Goal: Task Accomplishment & Management: Manage account settings

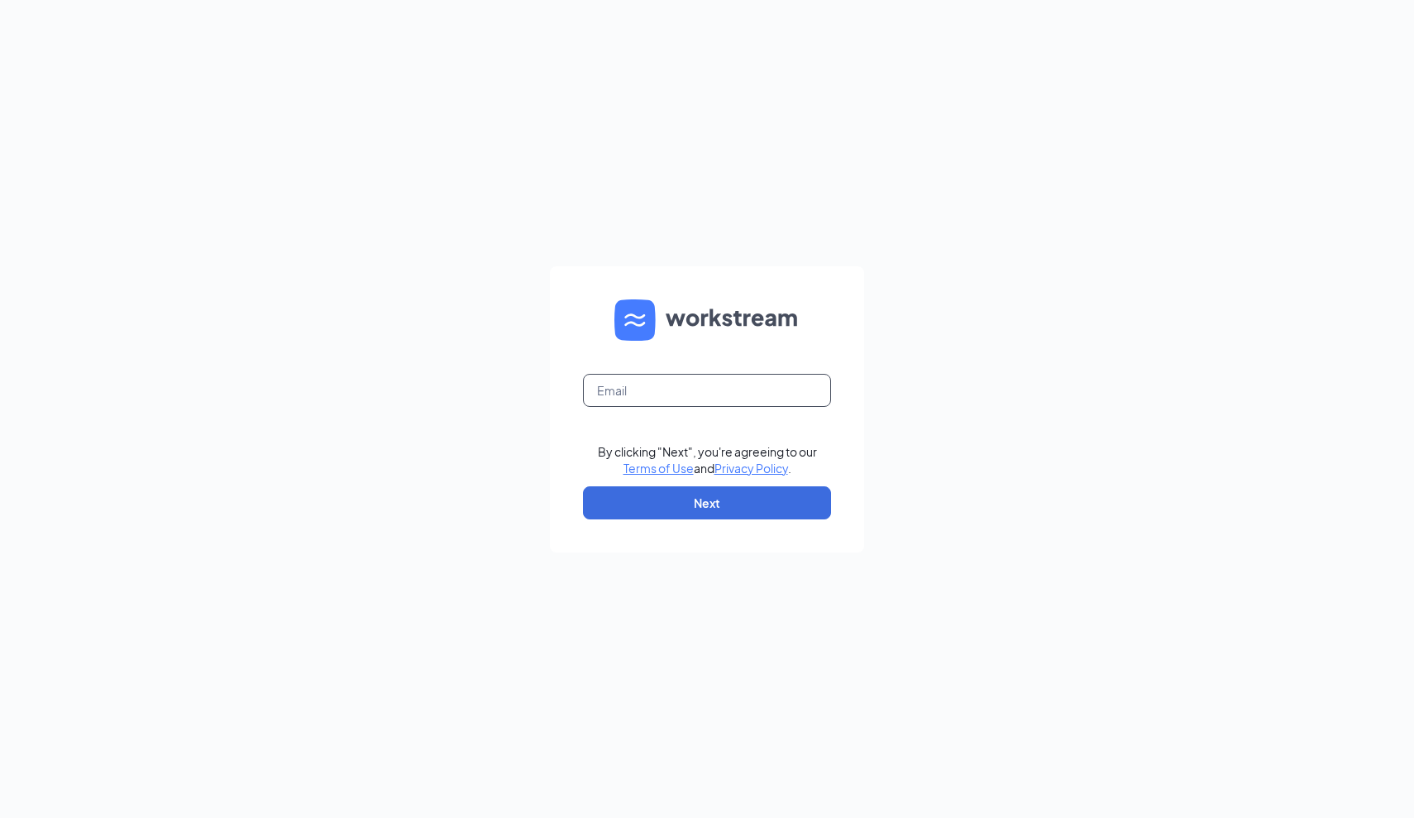
click at [638, 392] on input "text" at bounding box center [707, 390] width 248 height 33
type input "jacob.langley@cfacarlsbad.com"
click at [684, 500] on button "Next" at bounding box center [707, 502] width 248 height 33
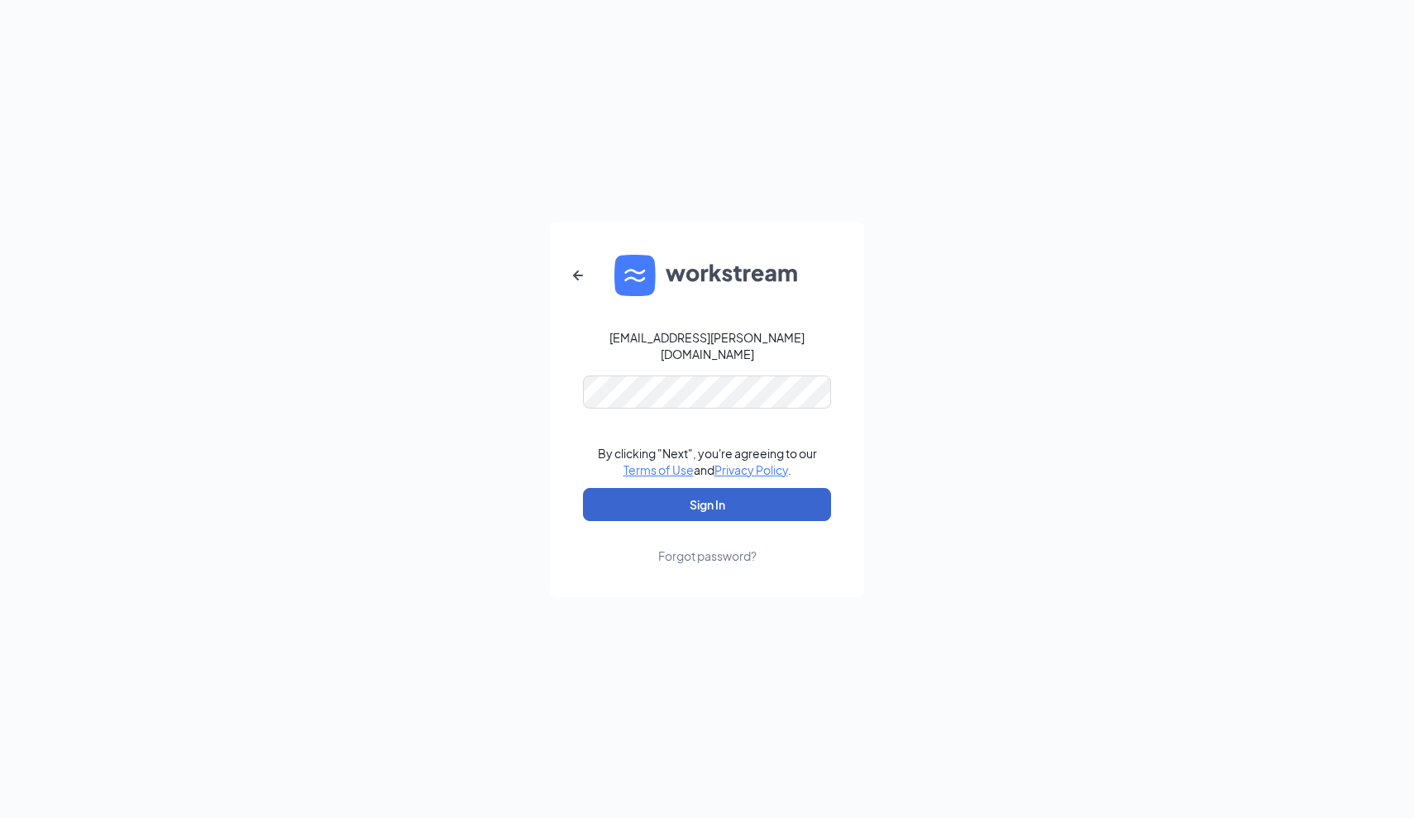
click at [707, 495] on button "Sign In" at bounding box center [707, 504] width 248 height 33
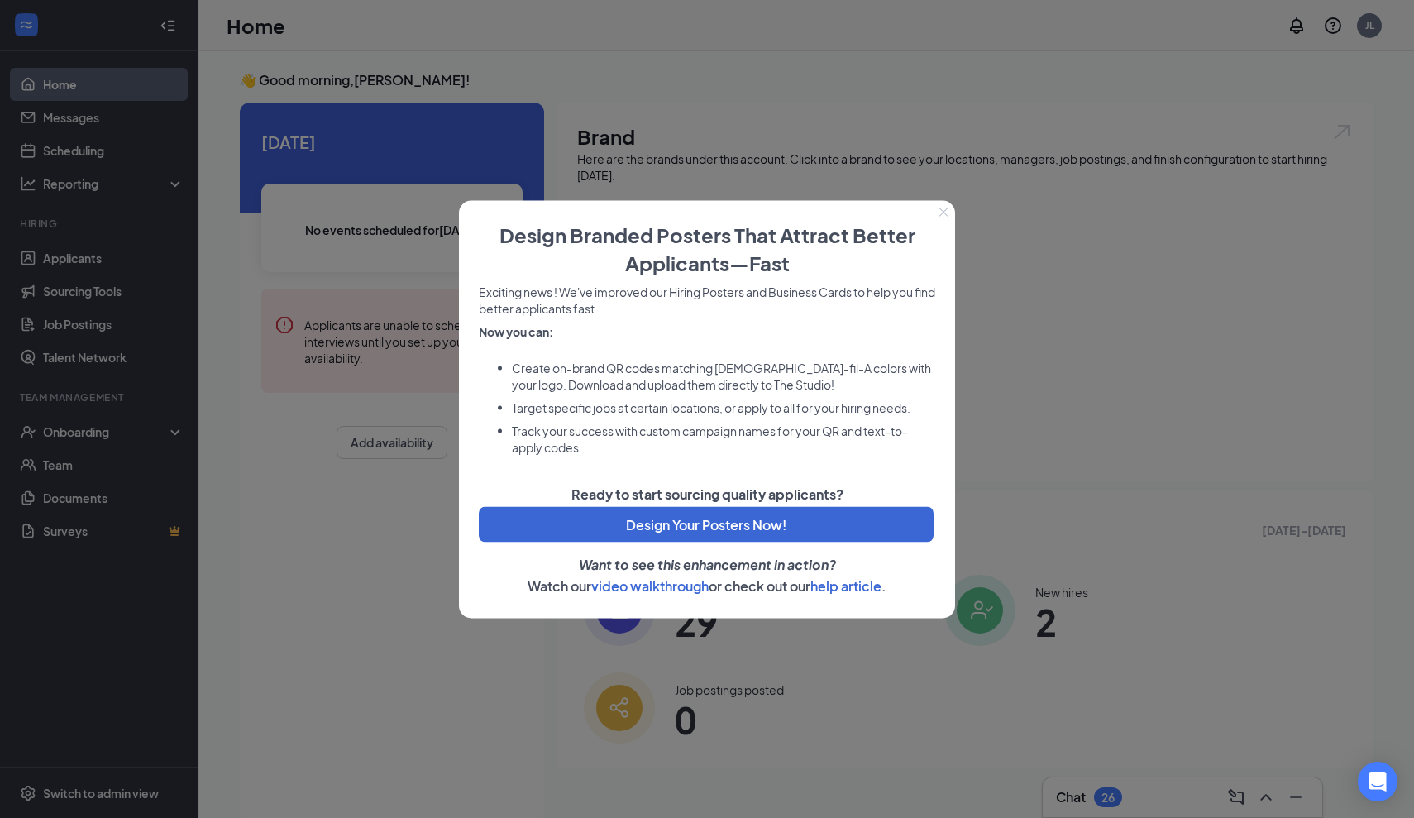
click at [347, 472] on div at bounding box center [707, 409] width 1414 height 818
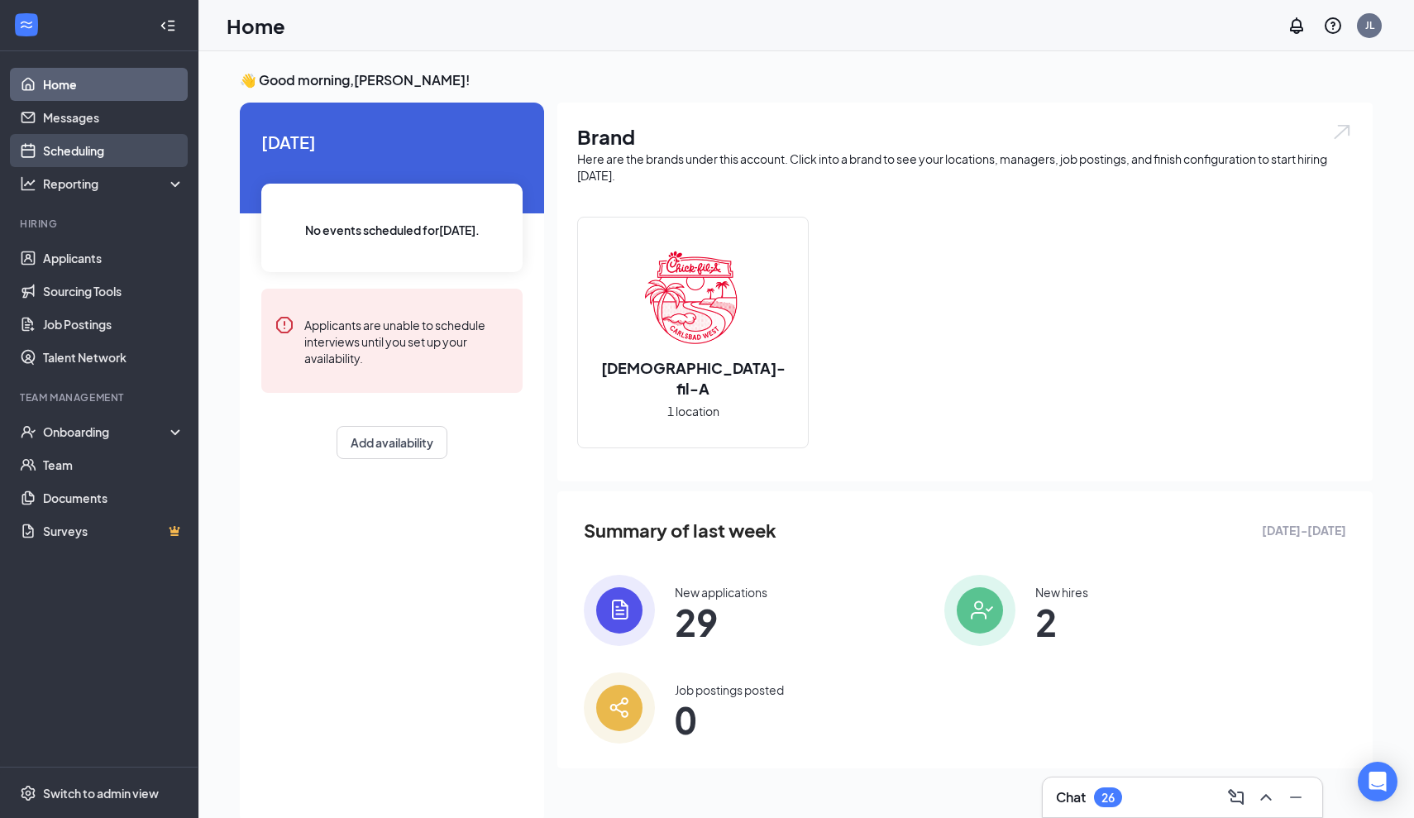
click at [147, 155] on link "Scheduling" at bounding box center [113, 150] width 141 height 33
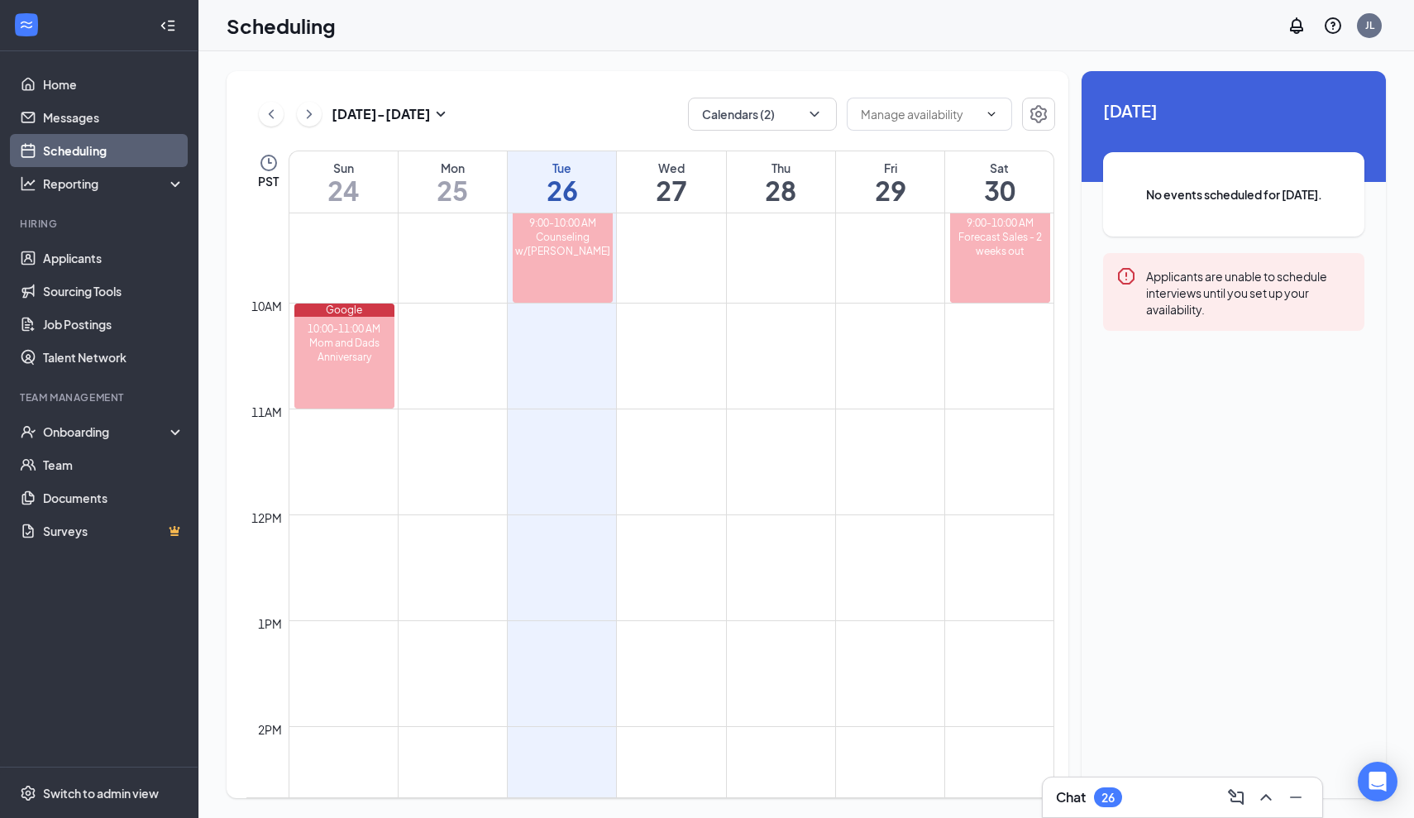
scroll to position [981, 0]
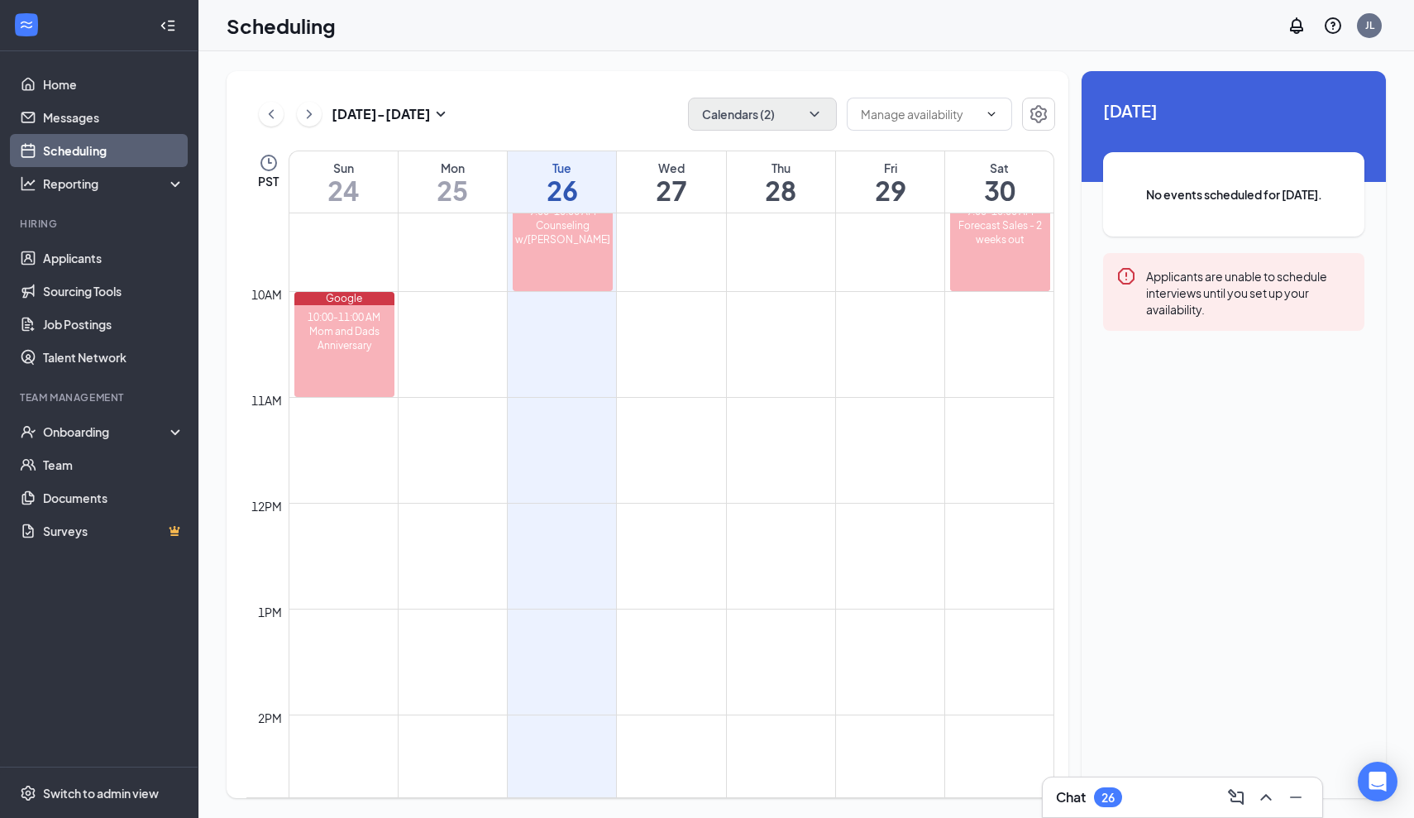
click at [817, 125] on button "Calendars (2)" at bounding box center [762, 114] width 149 height 33
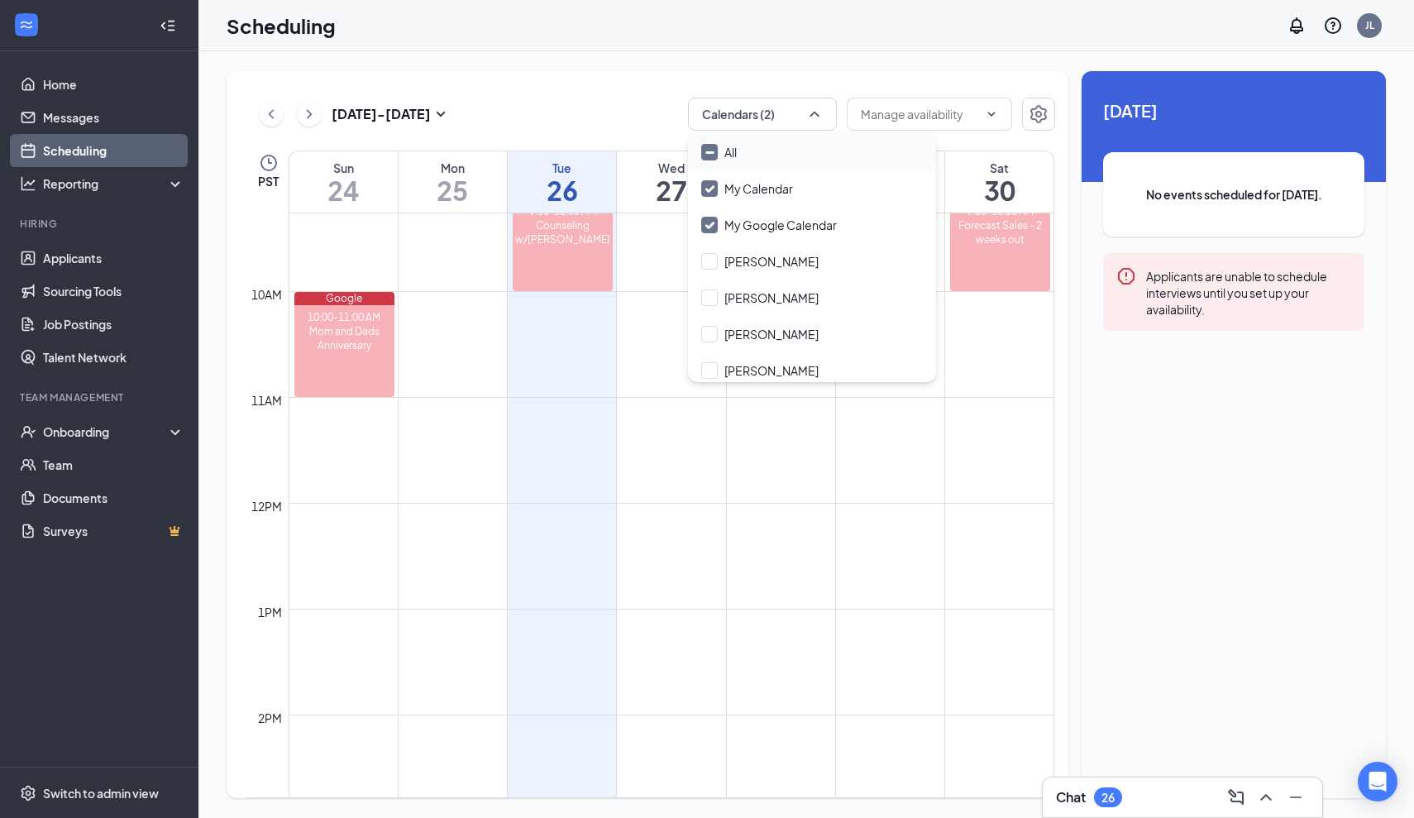
click at [732, 151] on div "All" at bounding box center [730, 152] width 12 height 17
click at [732, 151] on input "All" at bounding box center [719, 152] width 36 height 17
checkbox input "true"
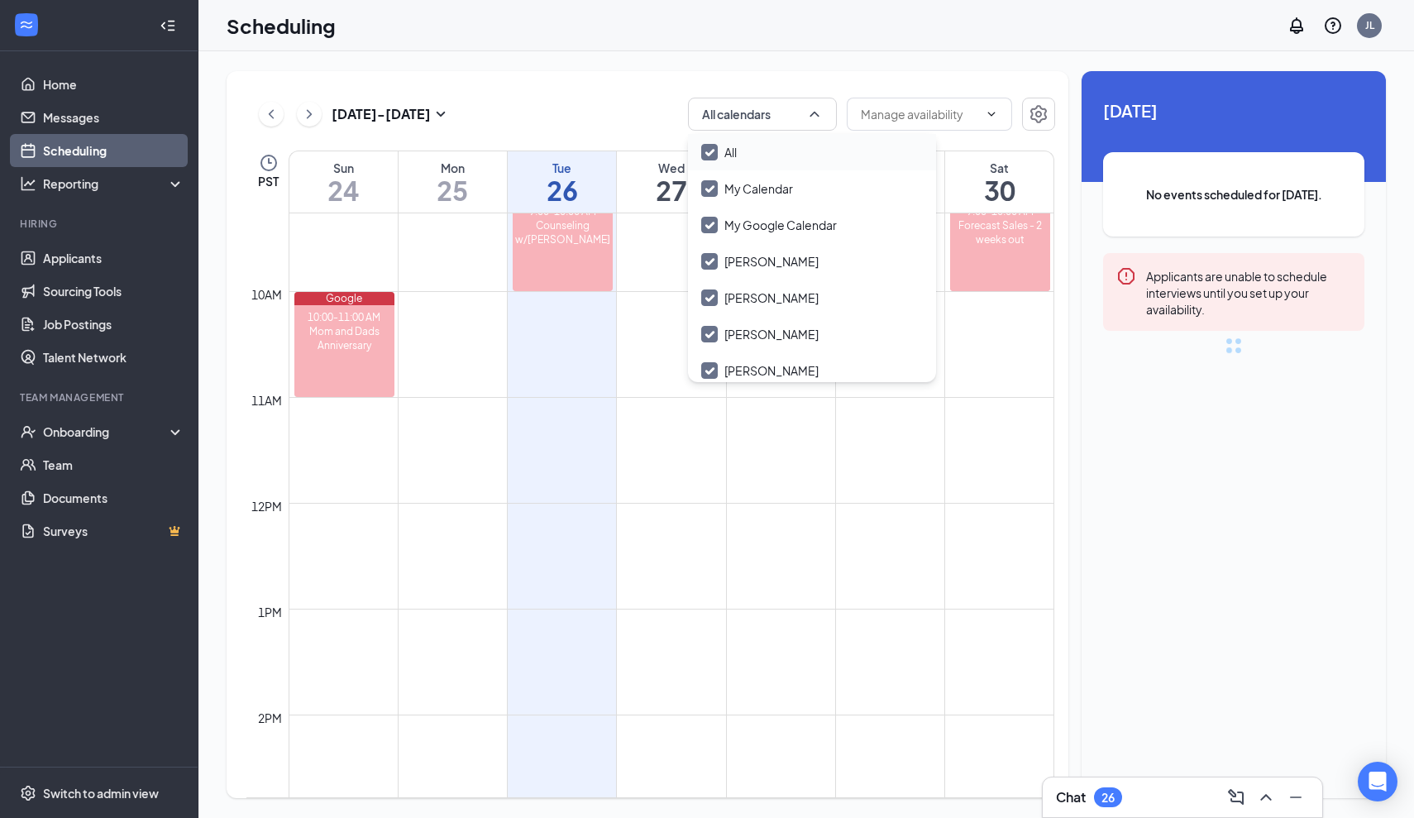
checkbox input "true"
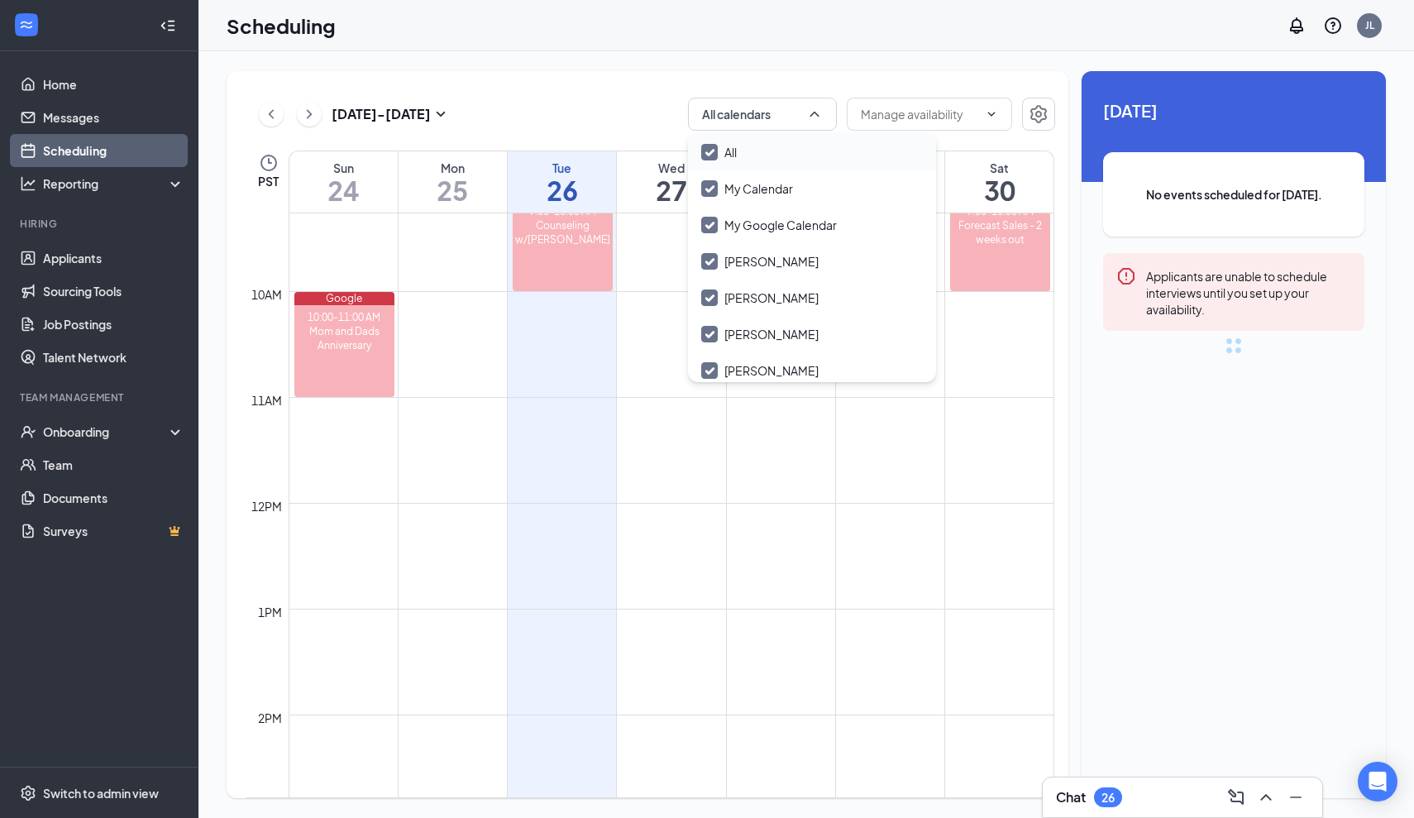
checkbox input "true"
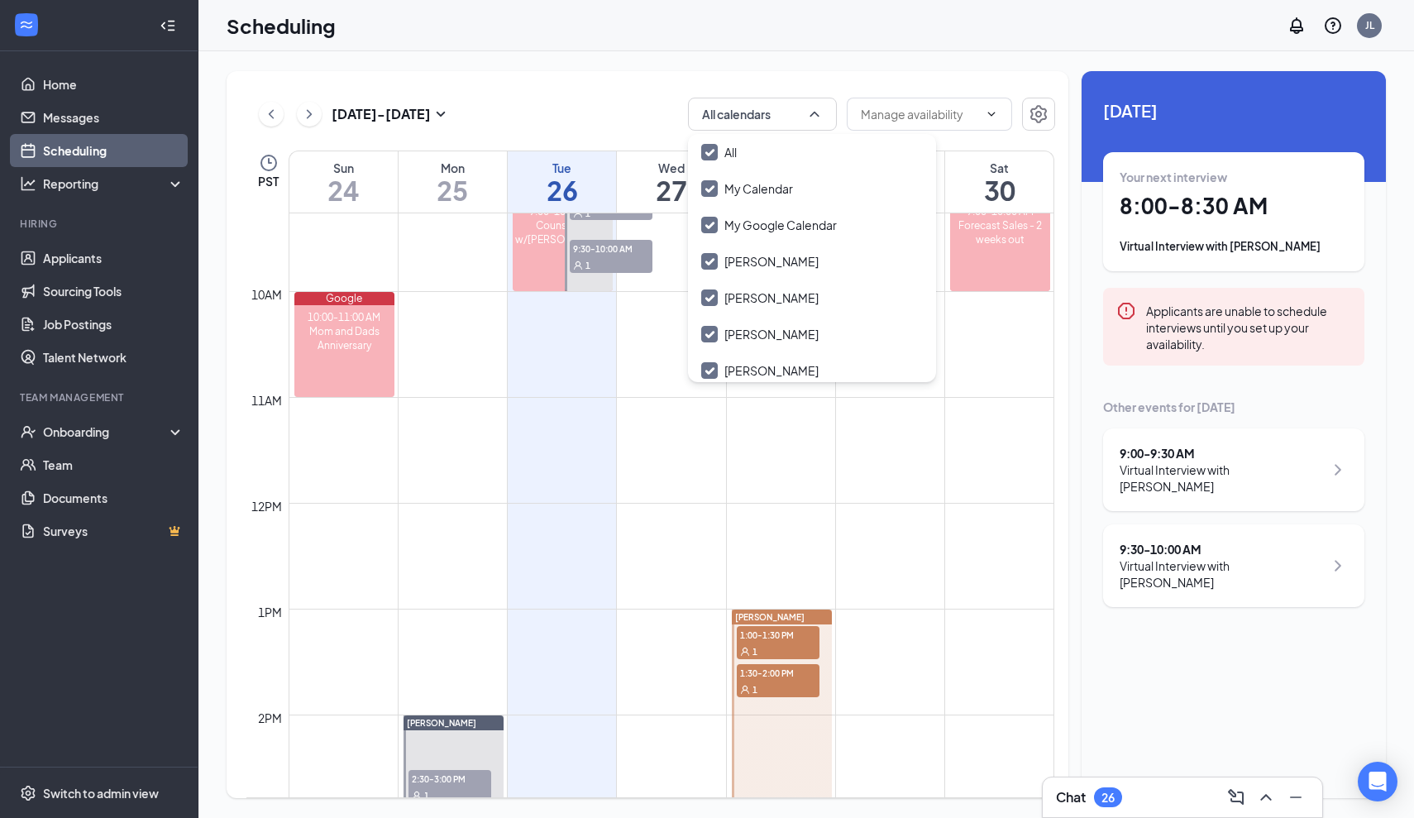
click at [864, 574] on td at bounding box center [672, 569] width 766 height 26
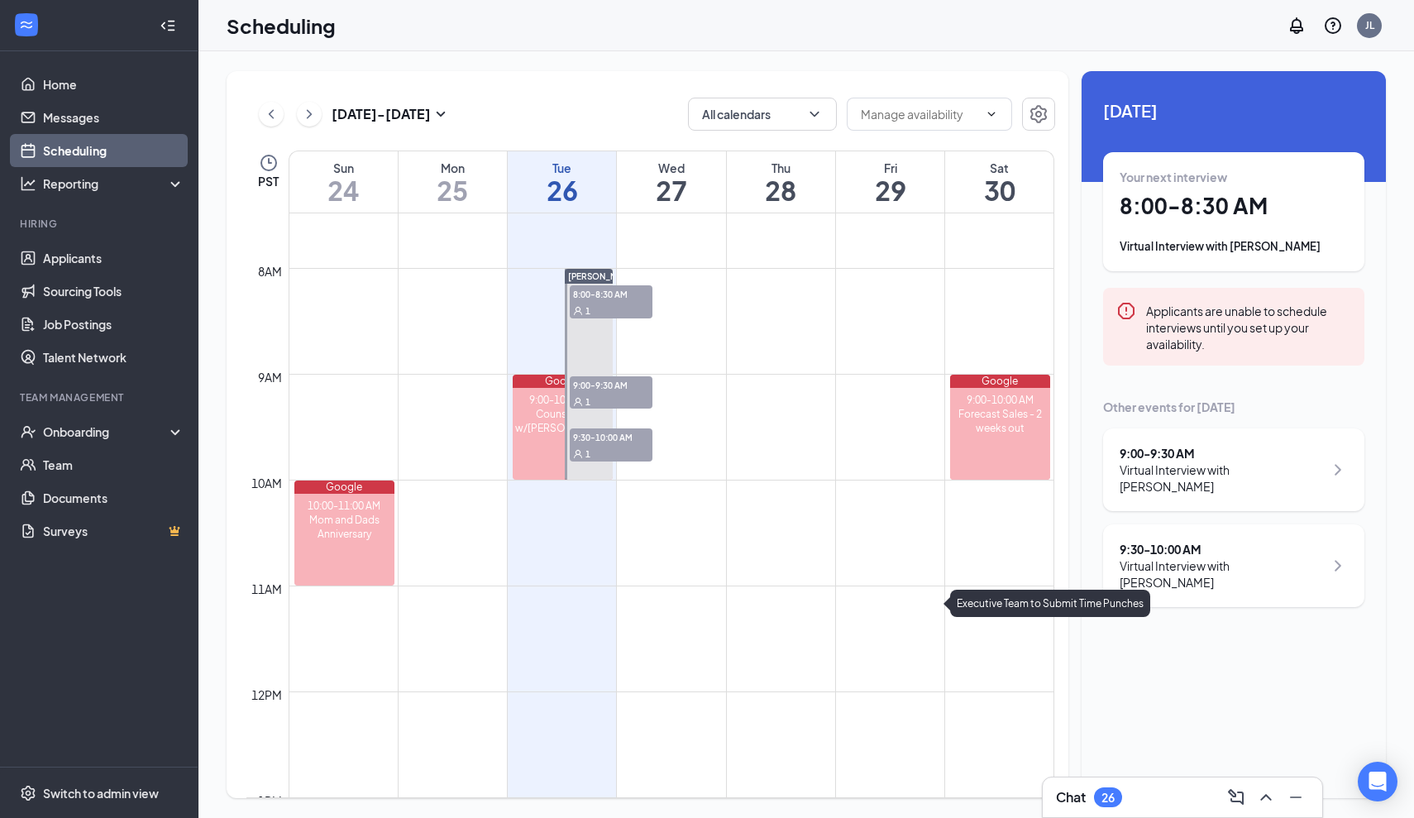
scroll to position [757, 0]
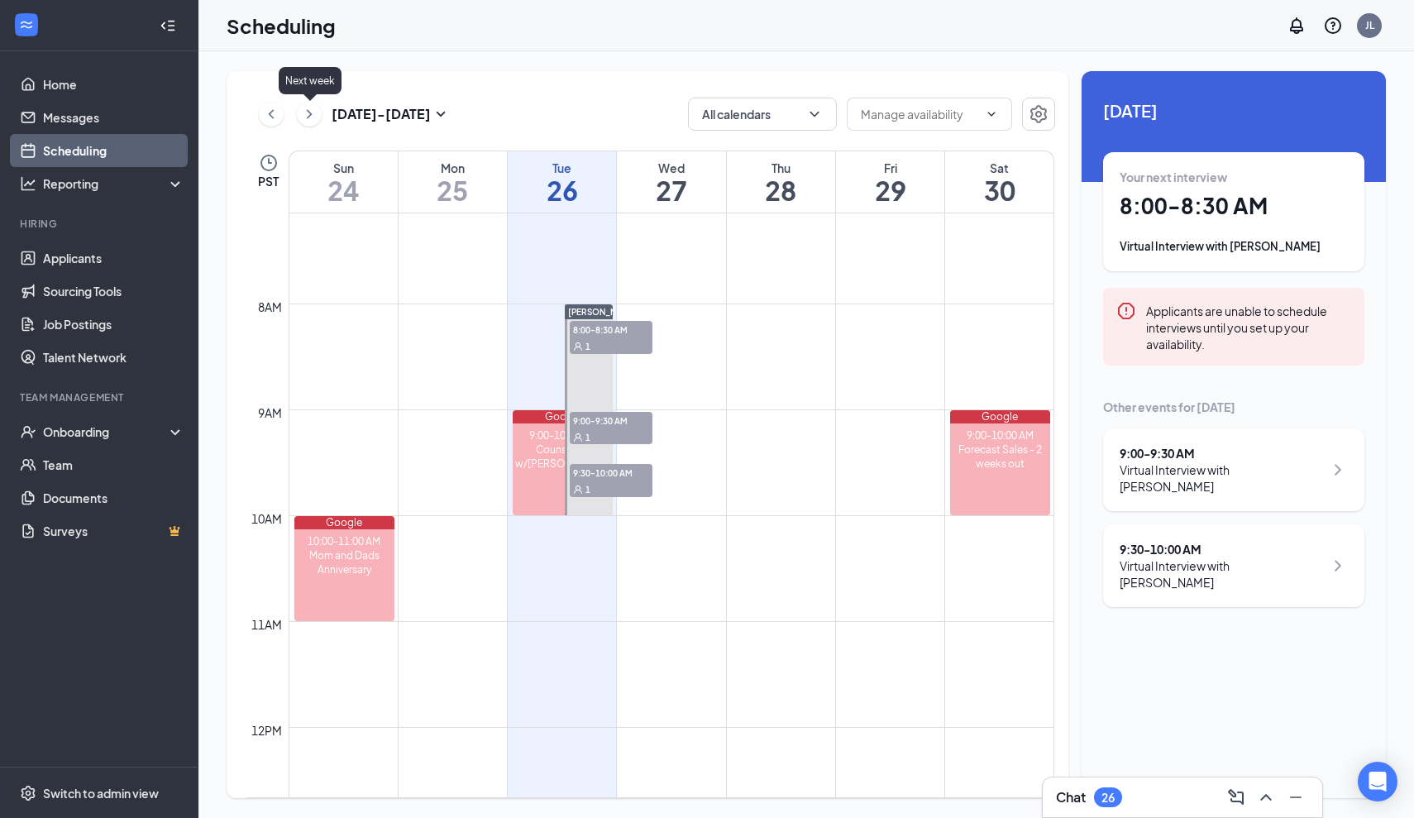
click at [313, 120] on icon "ChevronRight" at bounding box center [309, 114] width 17 height 20
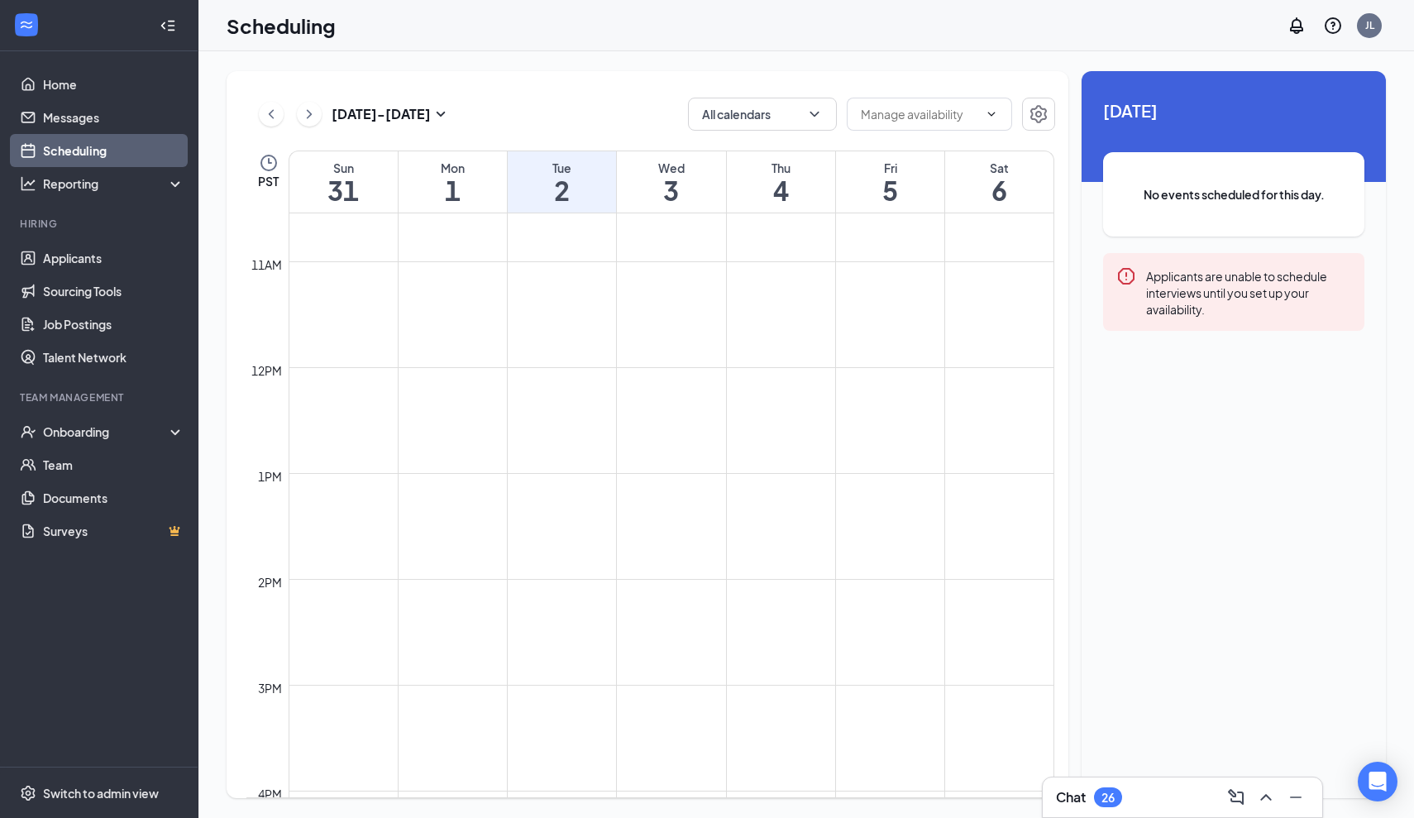
scroll to position [1120, 0]
click at [43, 88] on link "Home" at bounding box center [113, 84] width 141 height 33
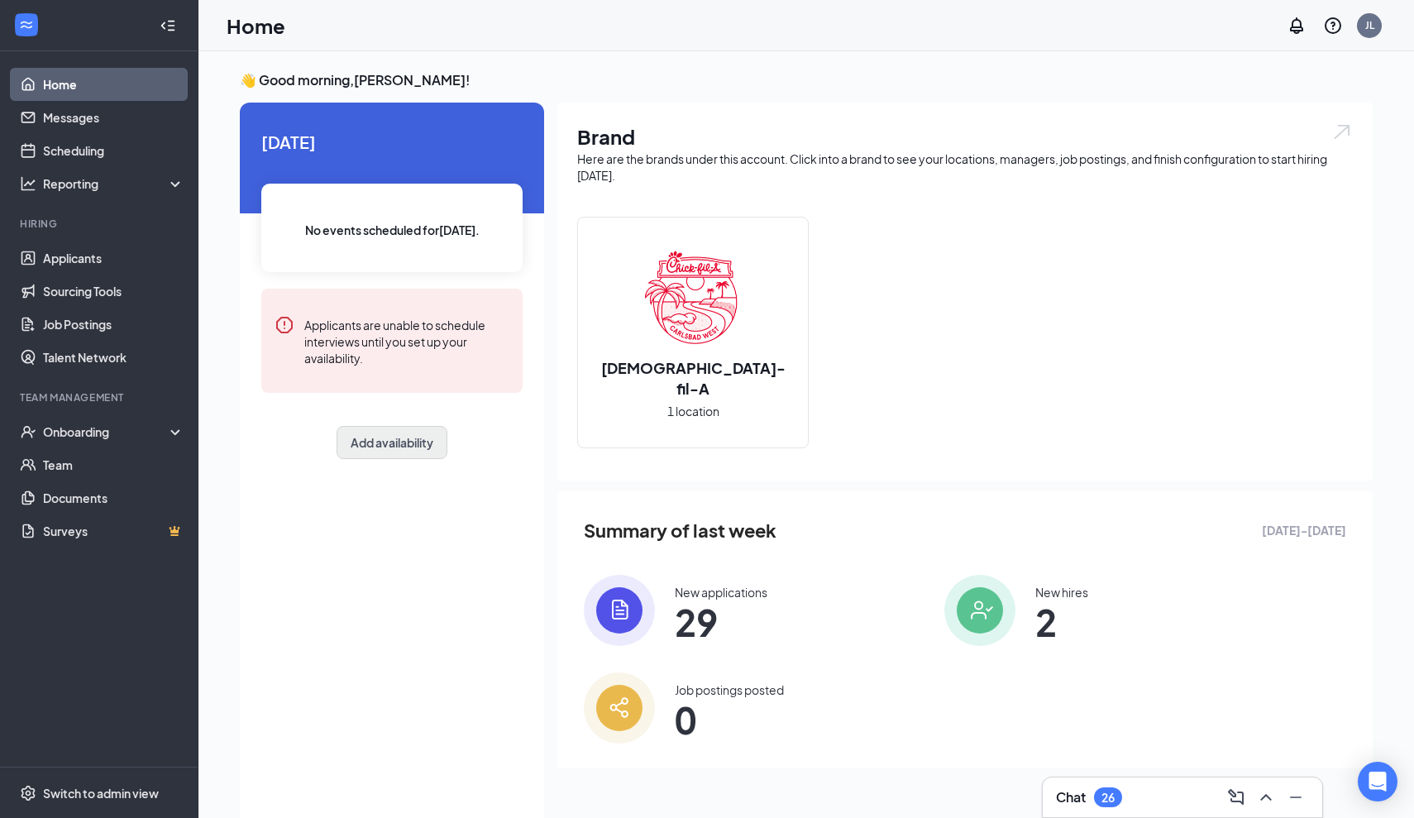
click at [381, 447] on button "Add availability" at bounding box center [392, 442] width 111 height 33
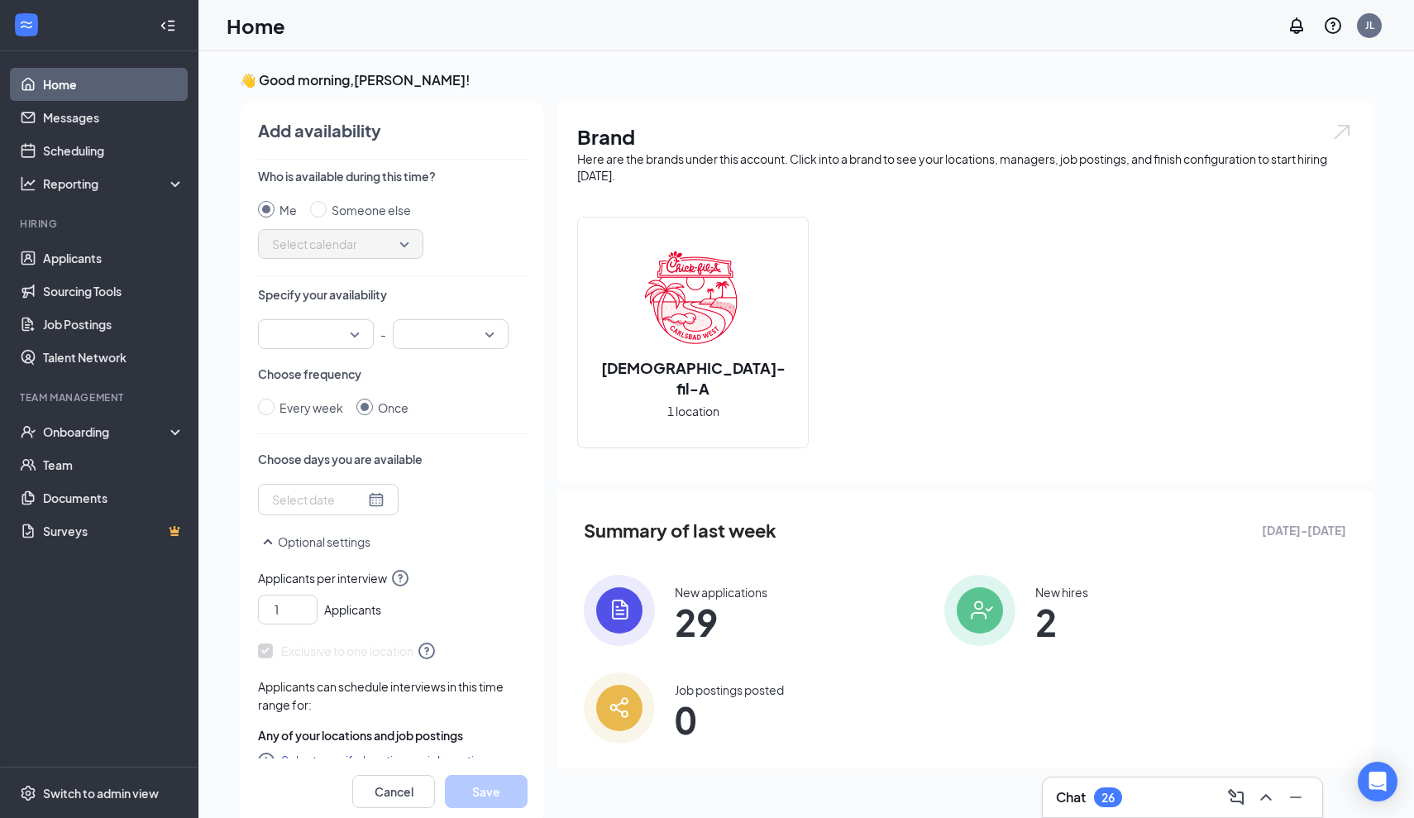
scroll to position [7, 0]
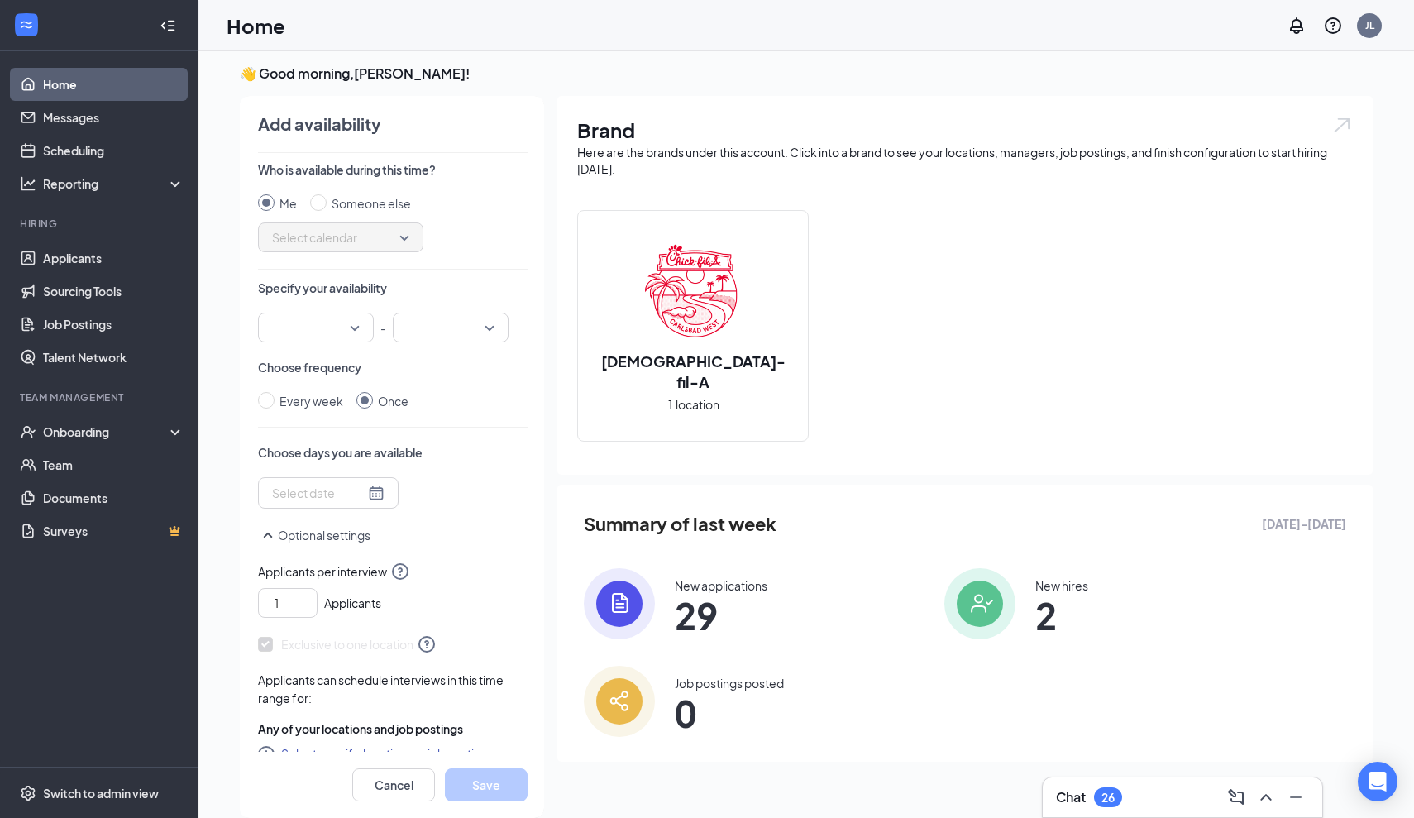
click at [376, 491] on div at bounding box center [328, 493] width 112 height 18
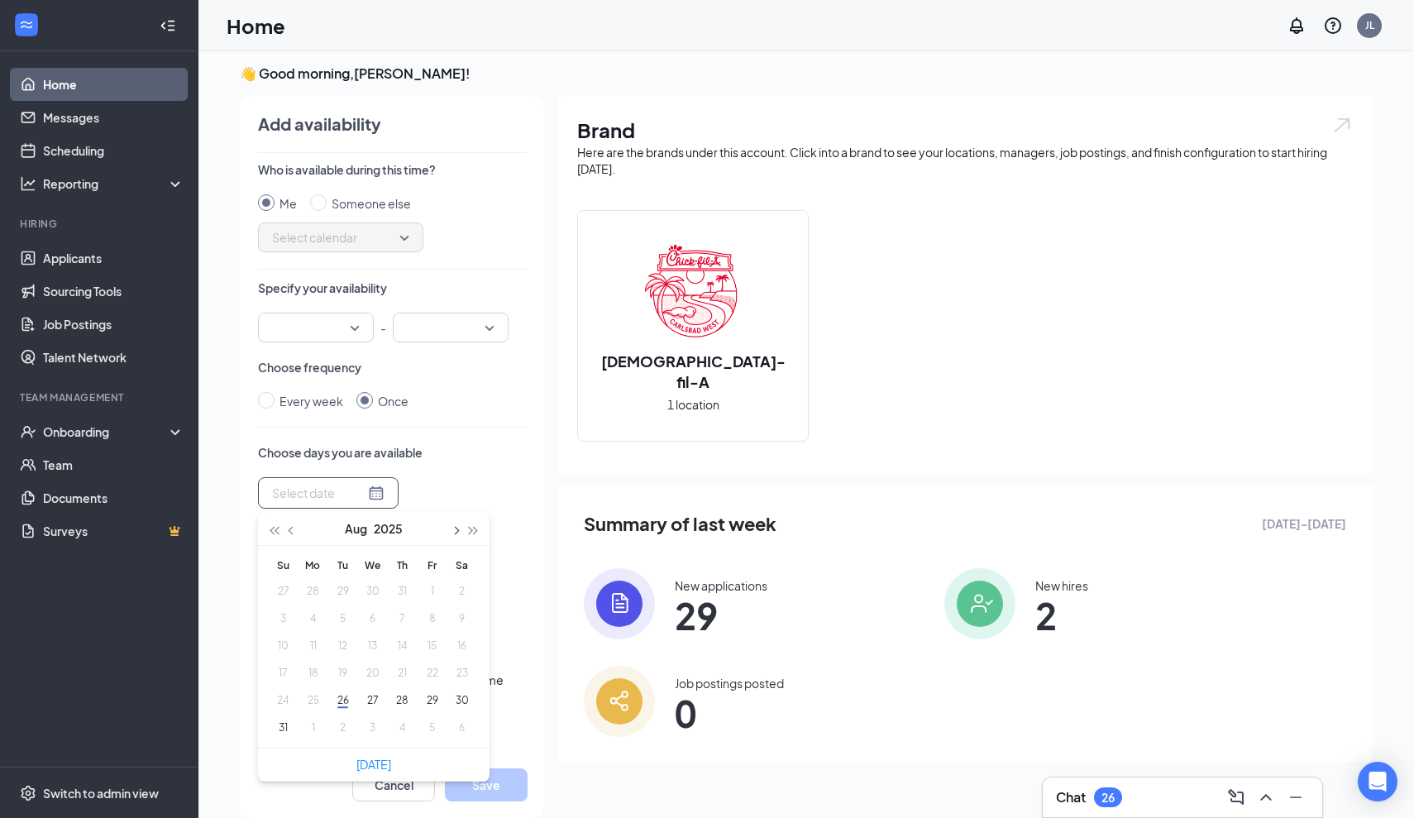
click at [456, 540] on button "button" at bounding box center [455, 528] width 18 height 33
type input "[DATE]"
click at [400, 586] on button "4" at bounding box center [402, 590] width 31 height 17
click at [476, 413] on div "Who is available during this time? Me Someone else Select calendar Specify your…" at bounding box center [393, 456] width 270 height 590
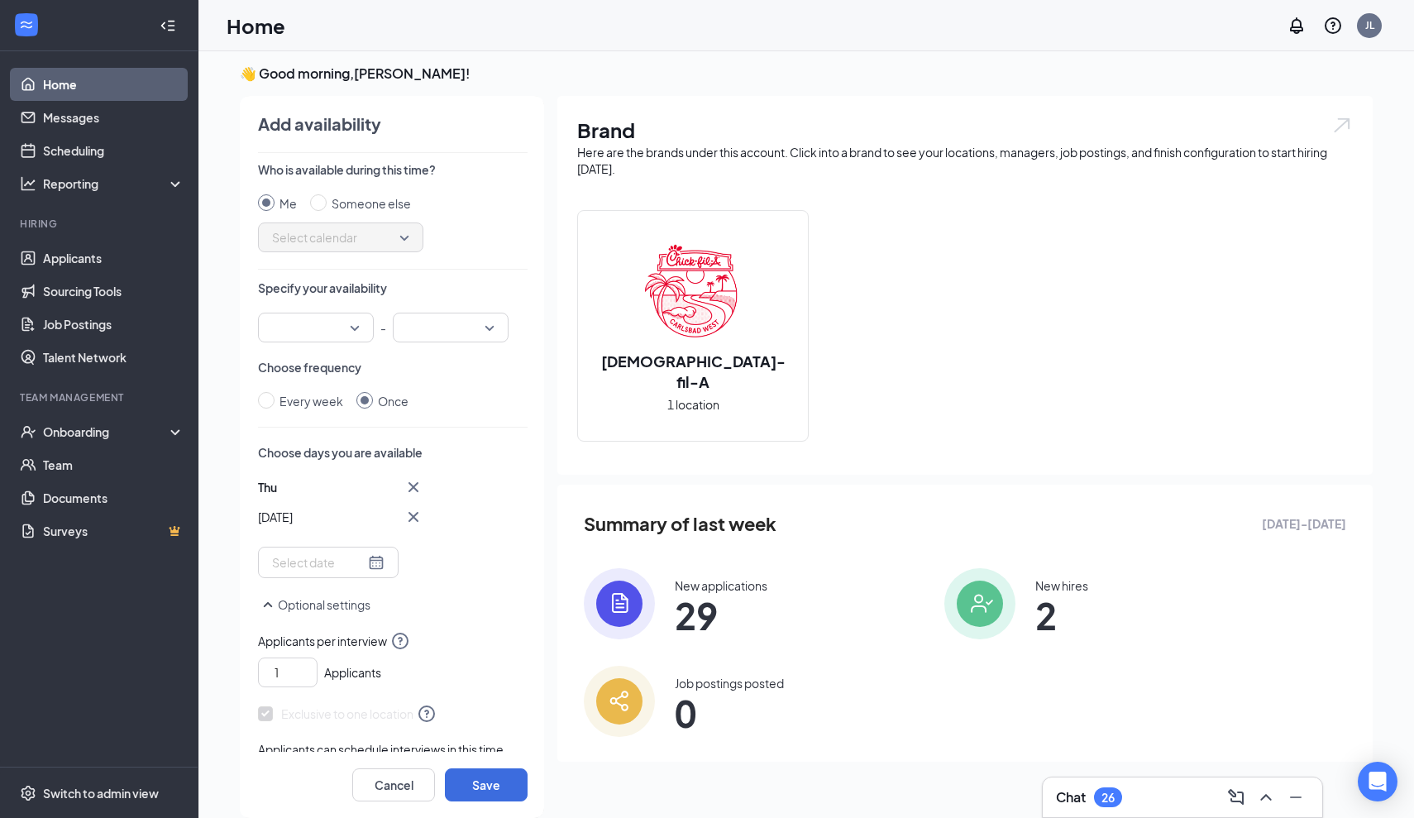
scroll to position [0, 0]
click at [327, 329] on input "search" at bounding box center [310, 327] width 84 height 28
click at [300, 445] on span "02:30 PM" at bounding box center [295, 447] width 49 height 18
click at [474, 337] on input "search" at bounding box center [445, 327] width 84 height 28
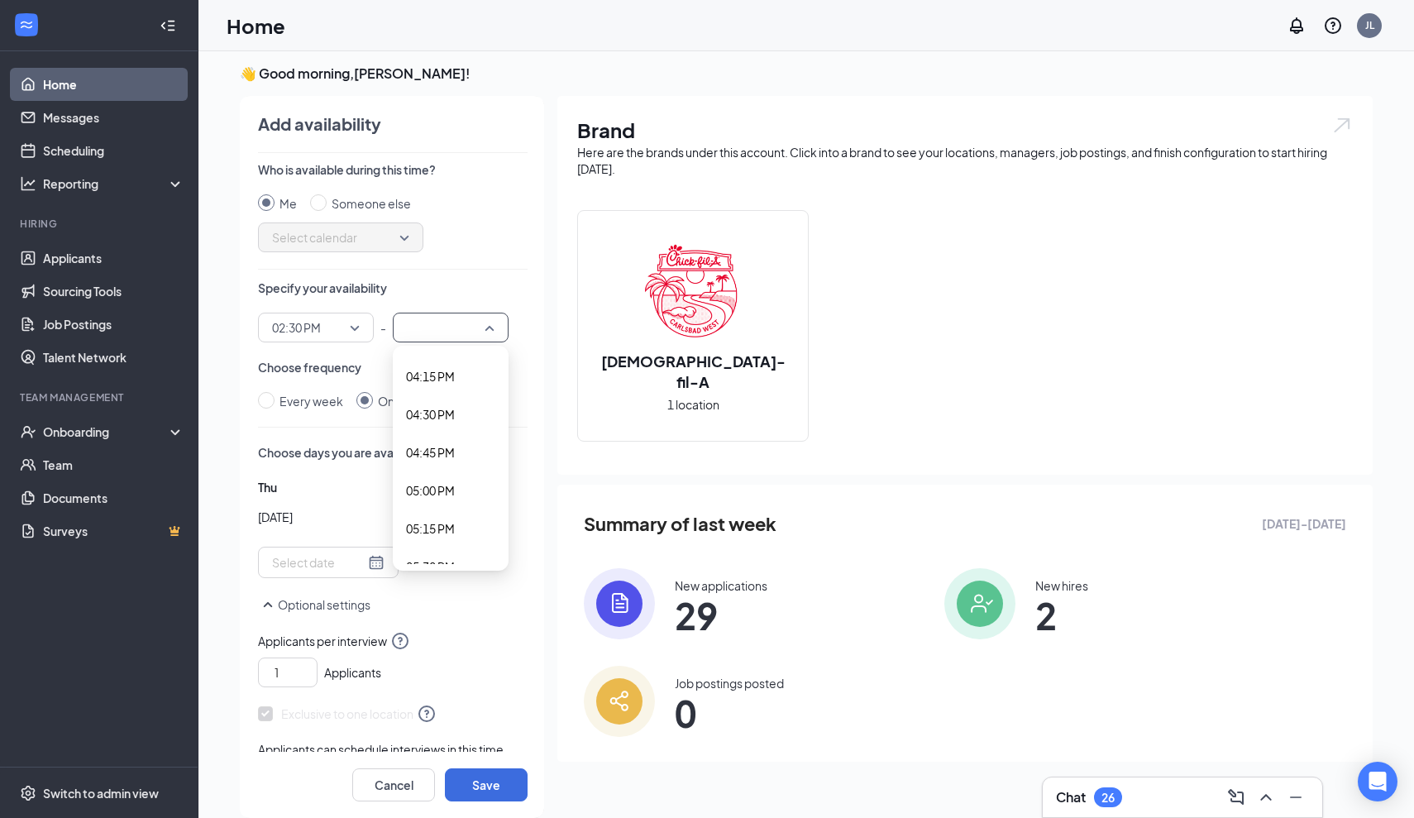
scroll to position [2476, 0]
click at [438, 475] on span "05:00 PM" at bounding box center [430, 482] width 49 height 18
click at [492, 794] on button "Save" at bounding box center [486, 784] width 83 height 33
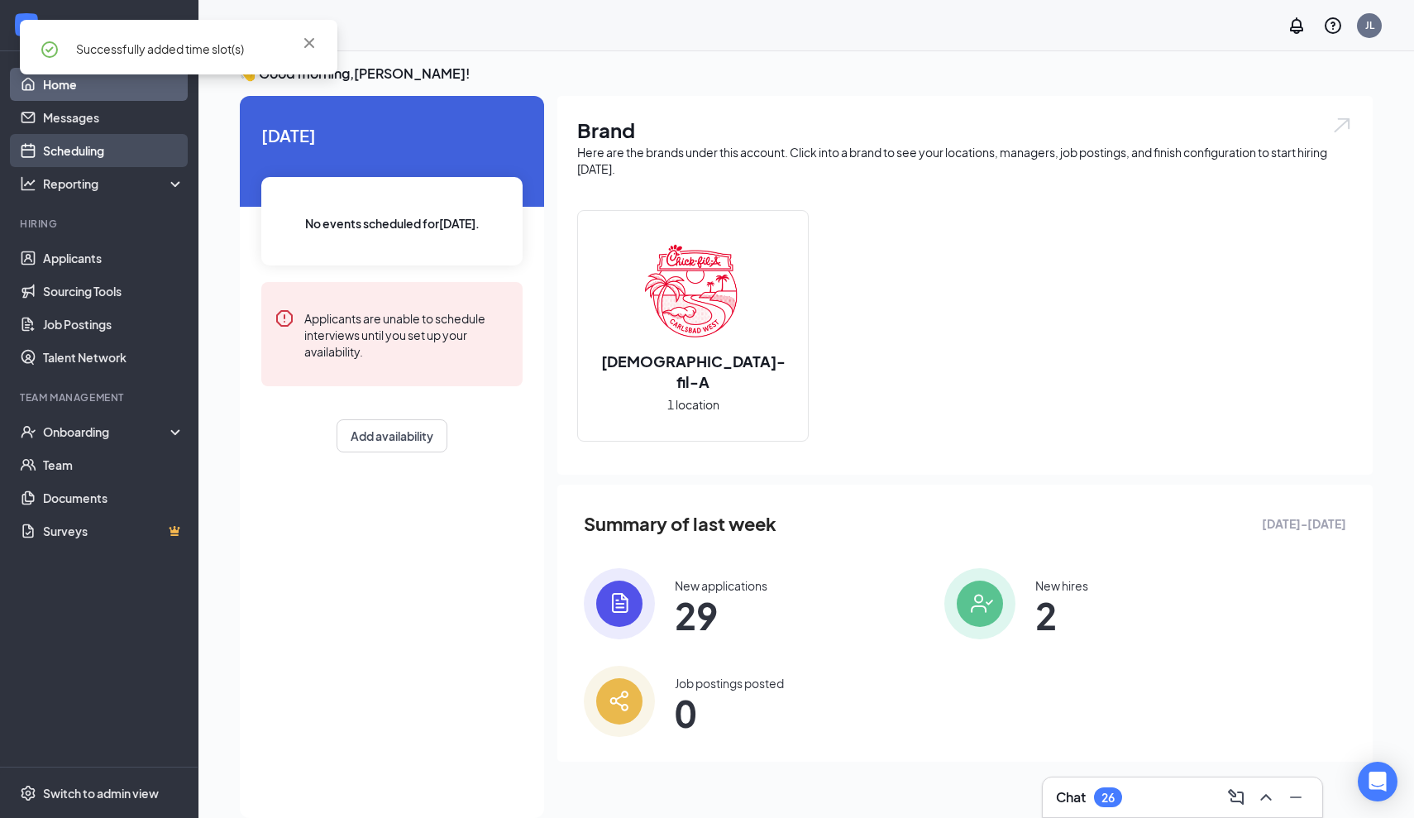
click at [95, 149] on link "Scheduling" at bounding box center [113, 150] width 141 height 33
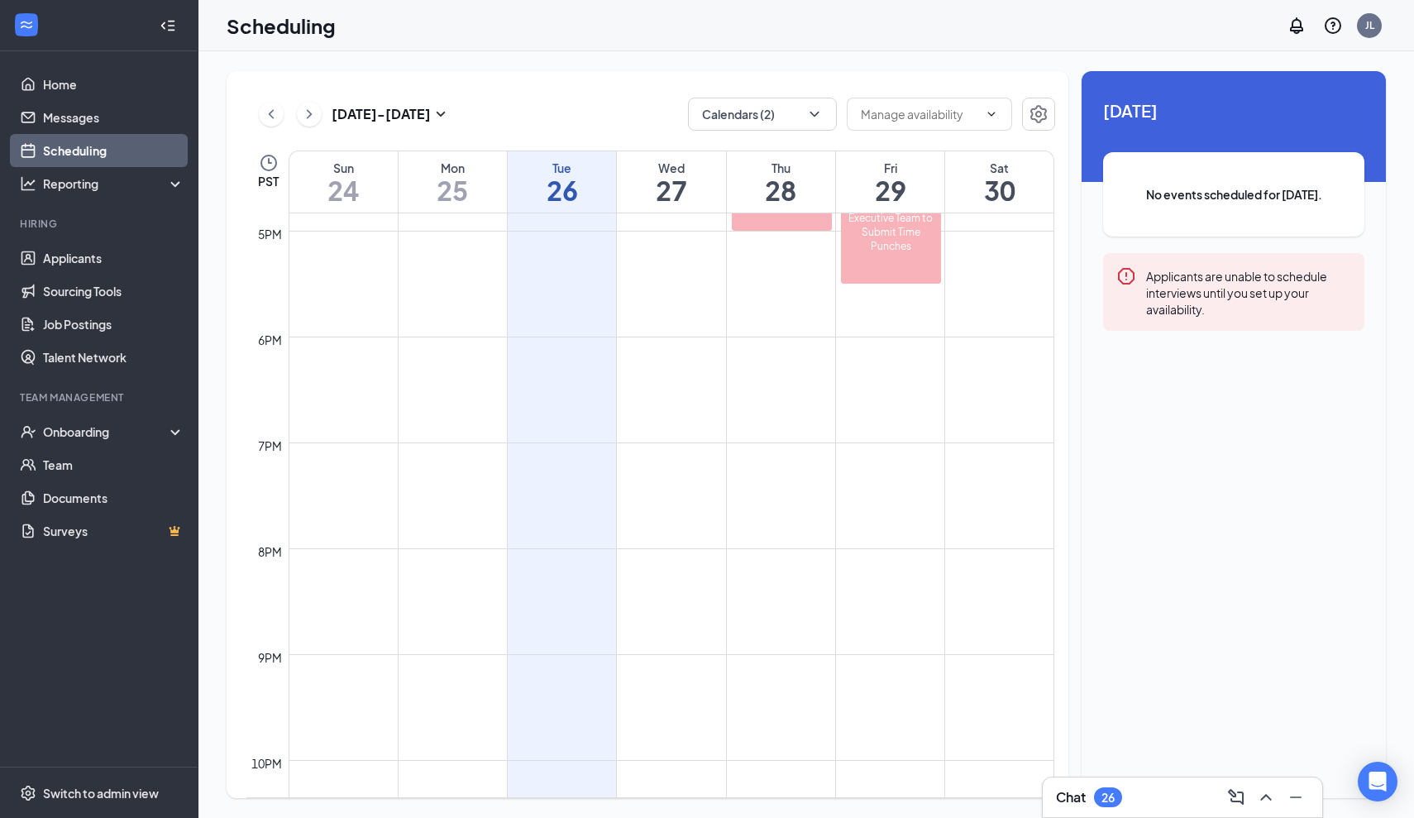
scroll to position [1873, 0]
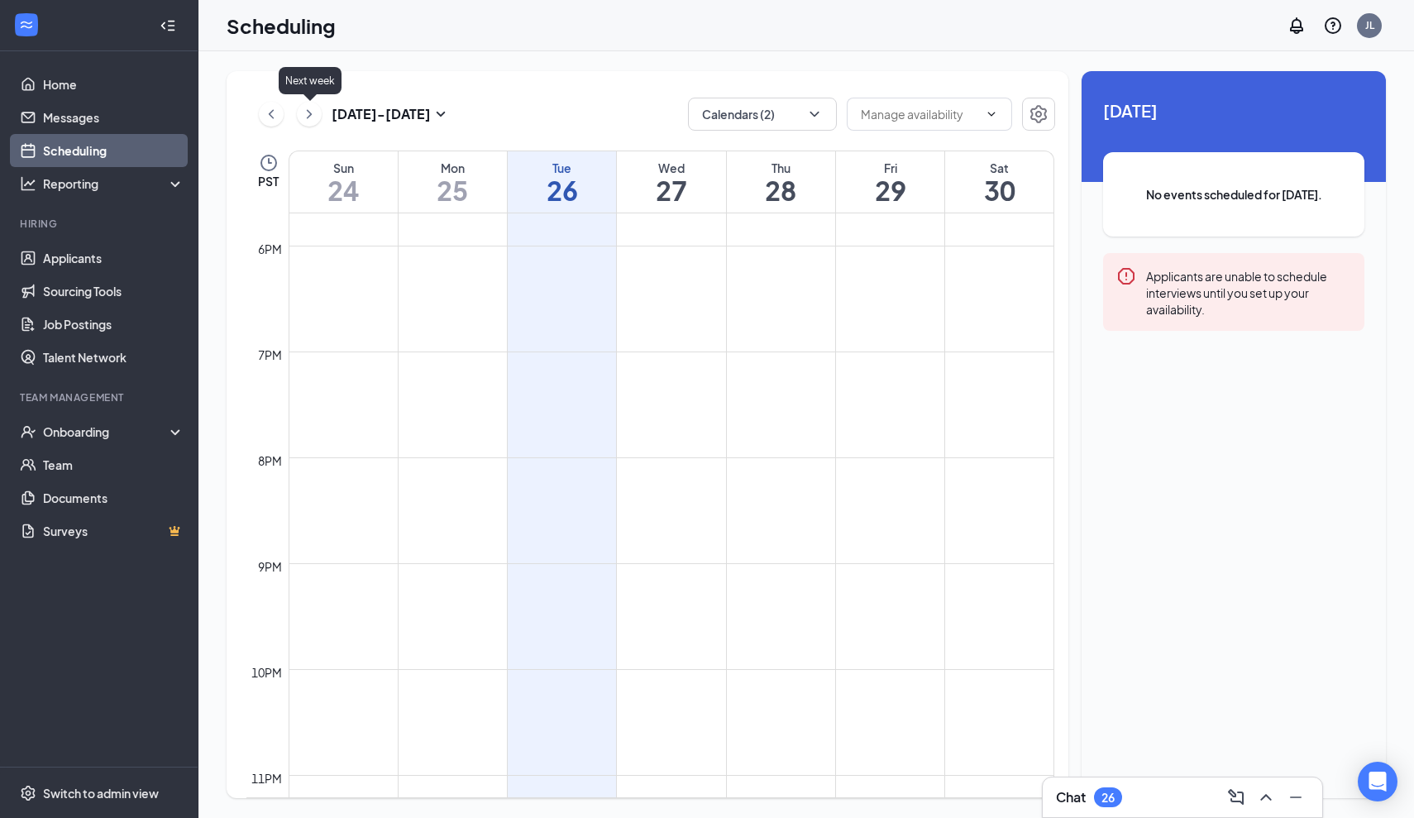
click at [310, 117] on icon "ChevronRight" at bounding box center [309, 114] width 17 height 20
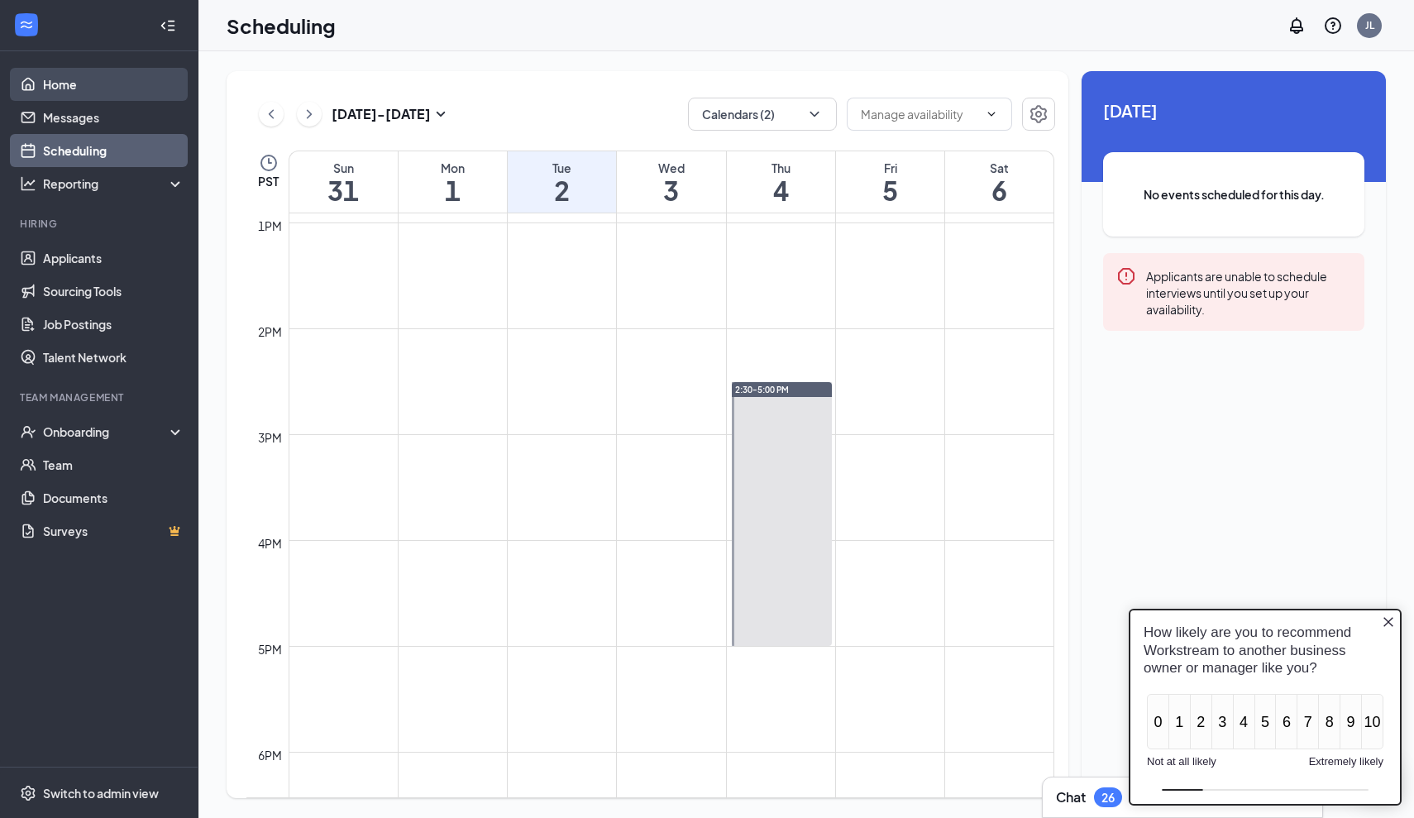
click at [43, 84] on link "Home" at bounding box center [113, 84] width 141 height 33
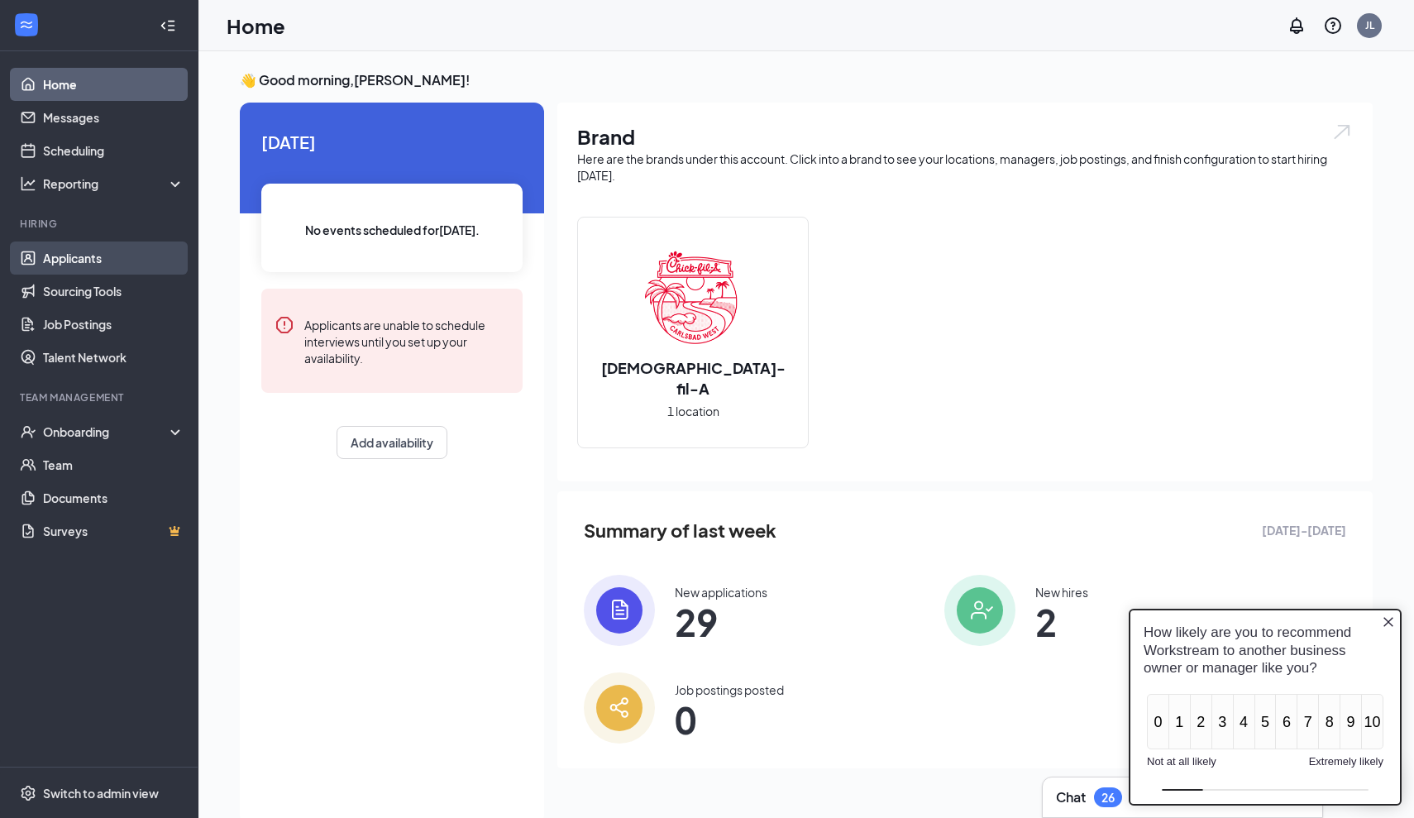
click at [53, 251] on link "Applicants" at bounding box center [113, 257] width 141 height 33
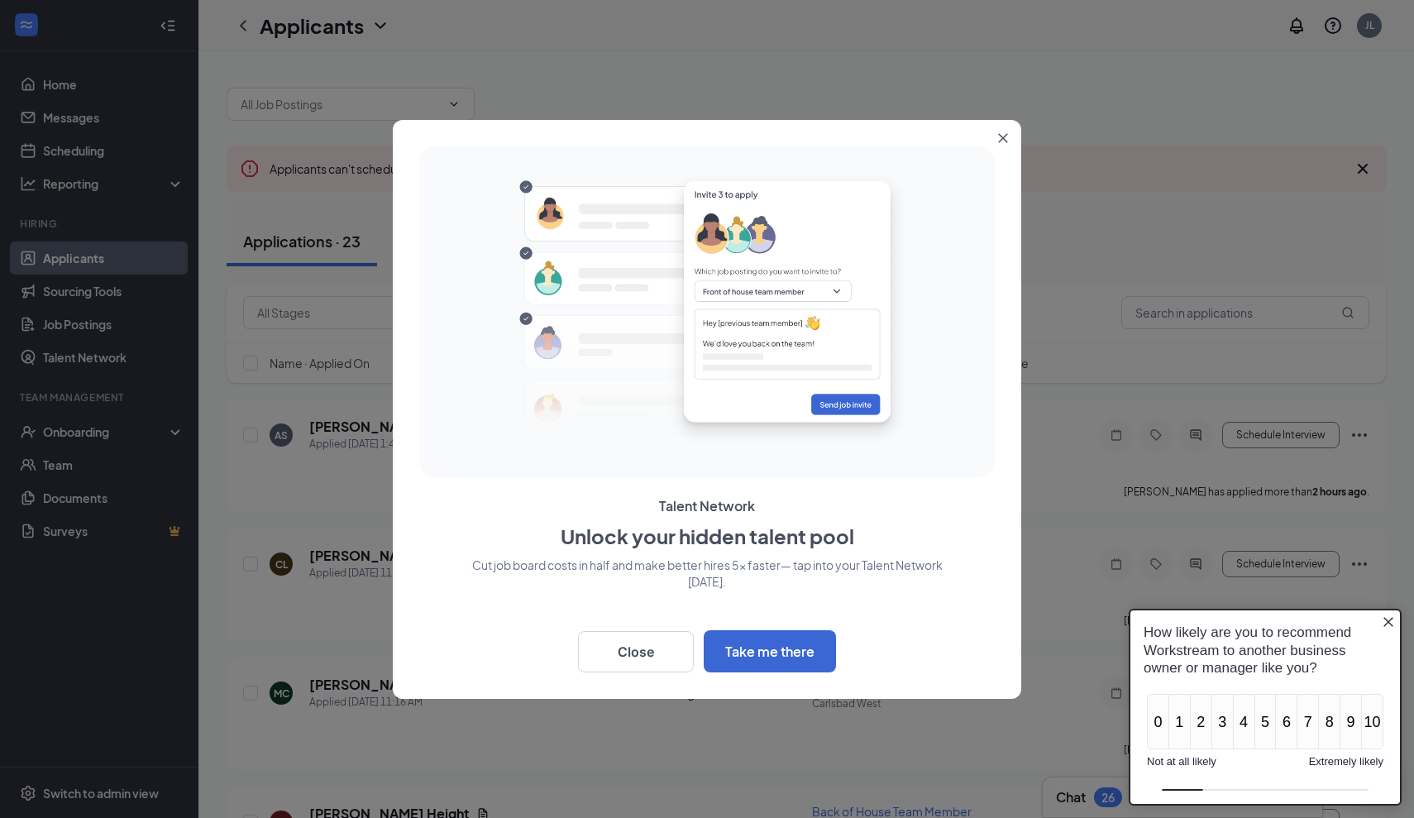
click at [1005, 136] on icon "Close" at bounding box center [1003, 137] width 9 height 9
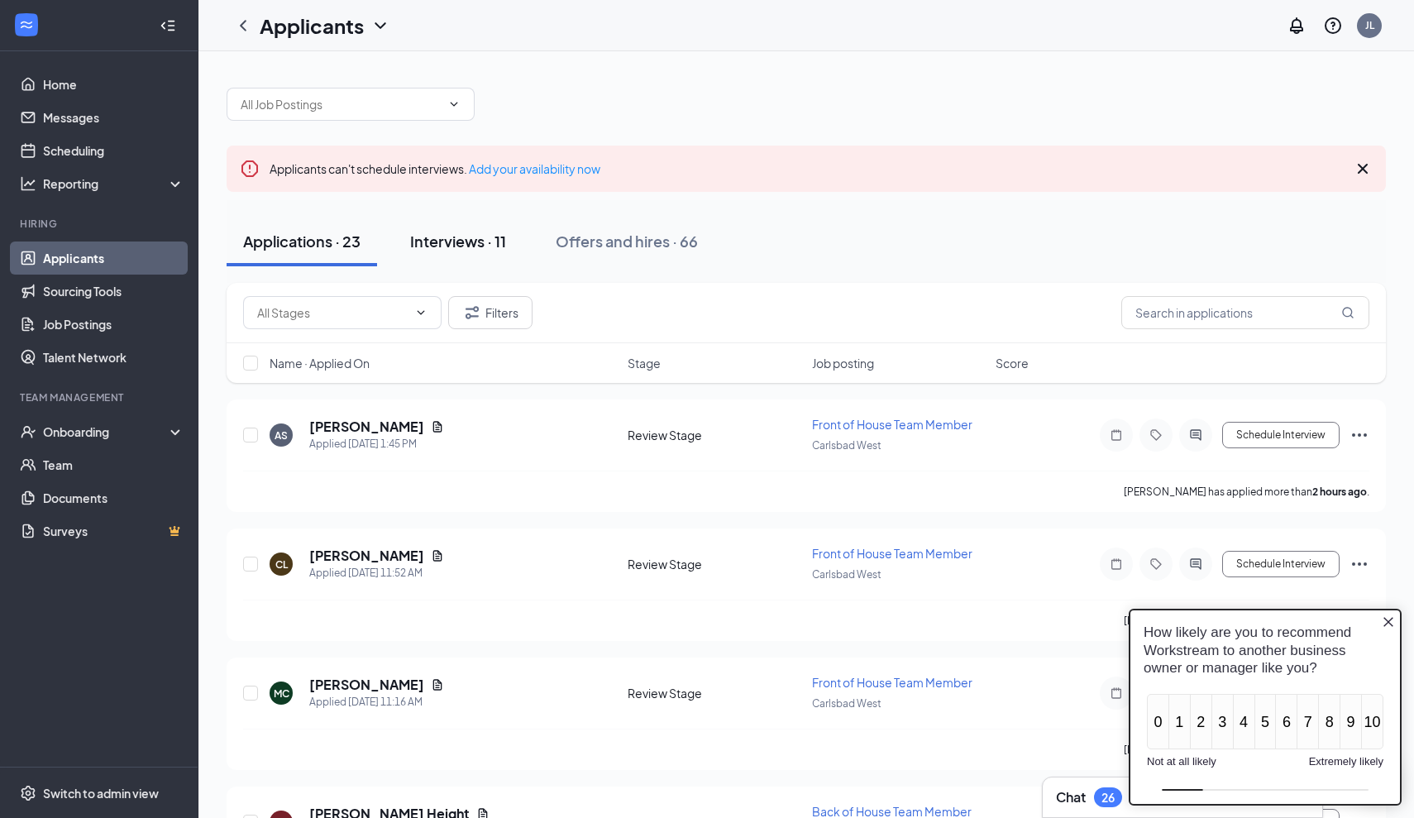
click at [447, 244] on div "Interviews · 11" at bounding box center [458, 241] width 96 height 21
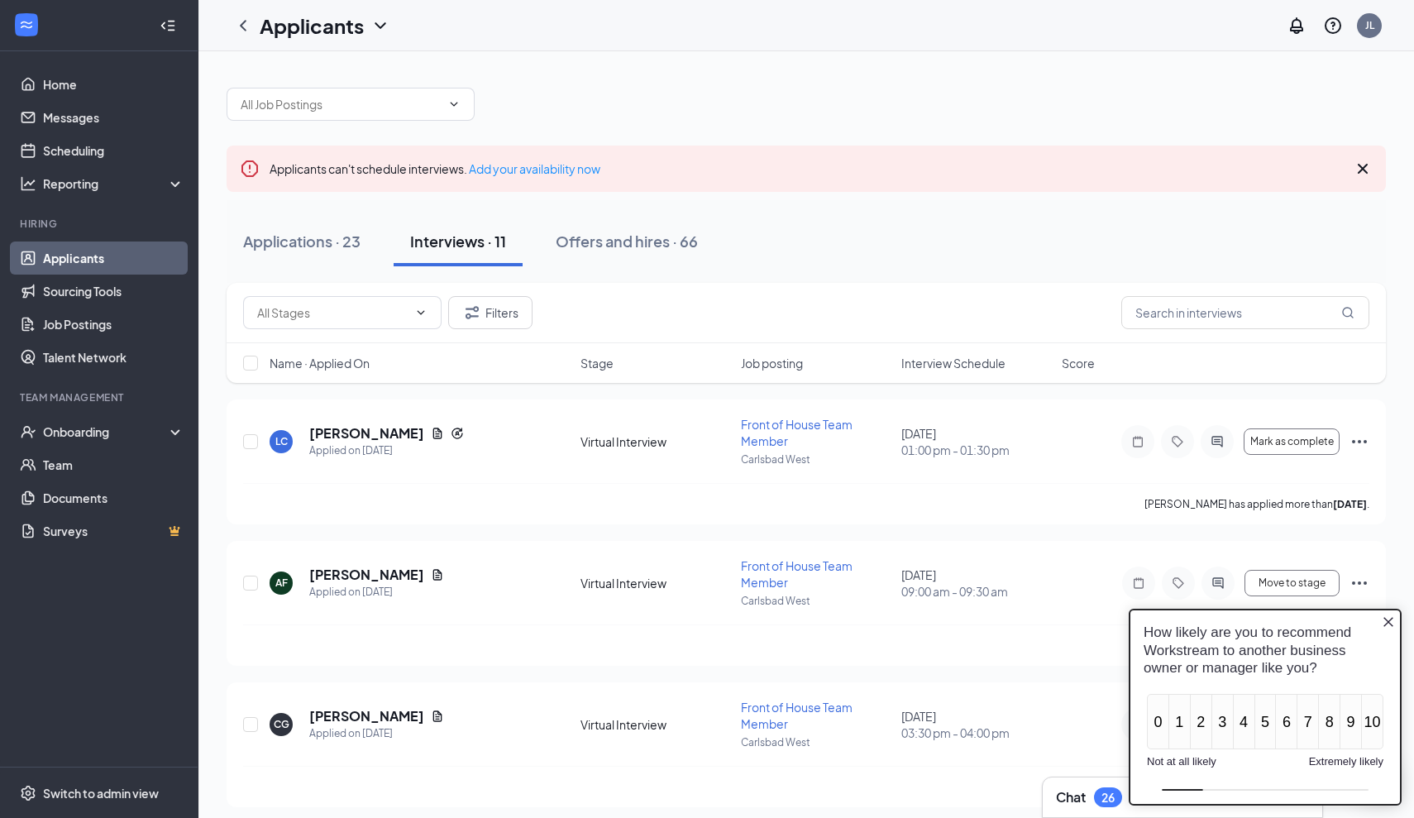
click at [1391, 618] on icon "Close button" at bounding box center [1388, 621] width 13 height 13
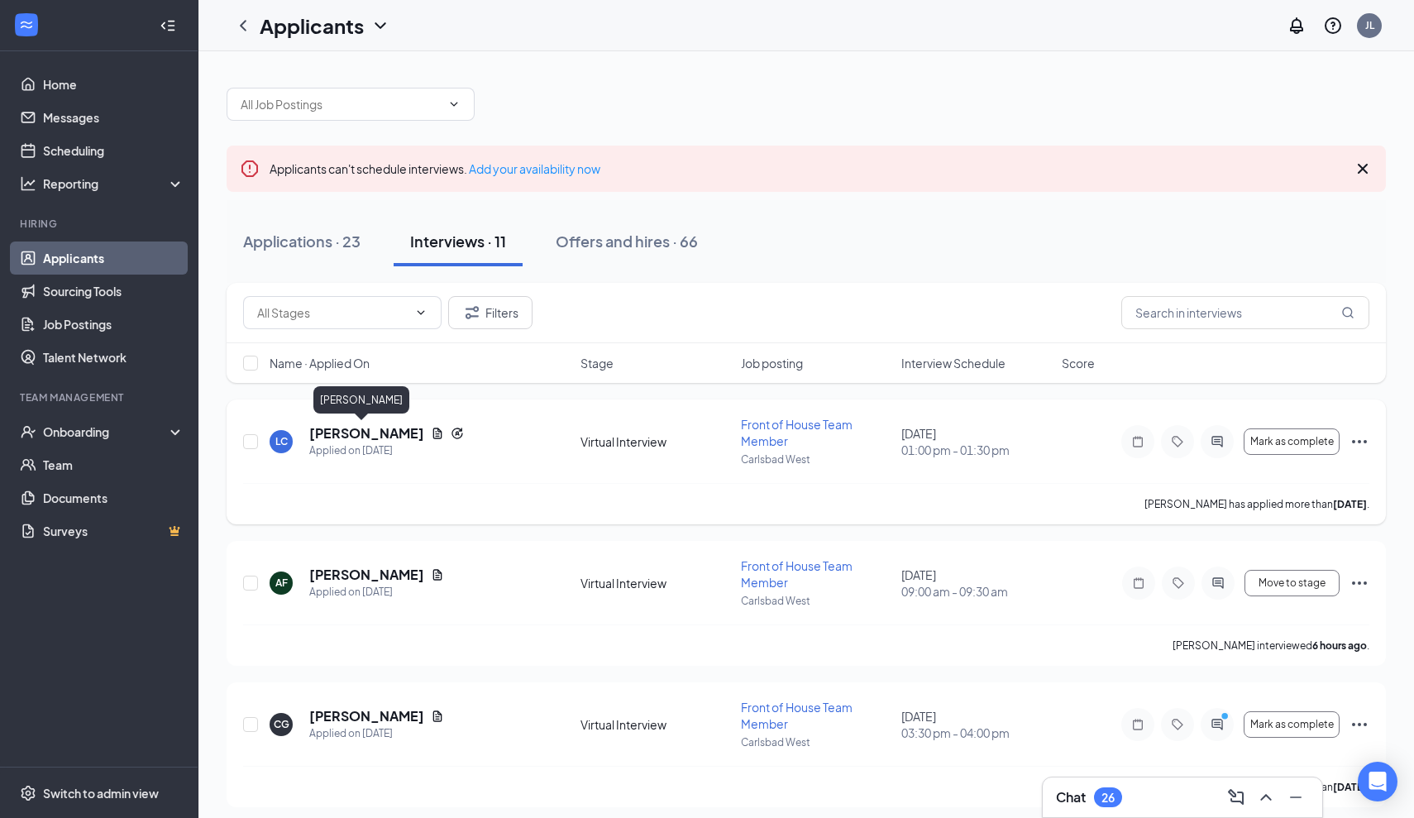
click at [365, 432] on h5 "[PERSON_NAME]" at bounding box center [366, 433] width 115 height 18
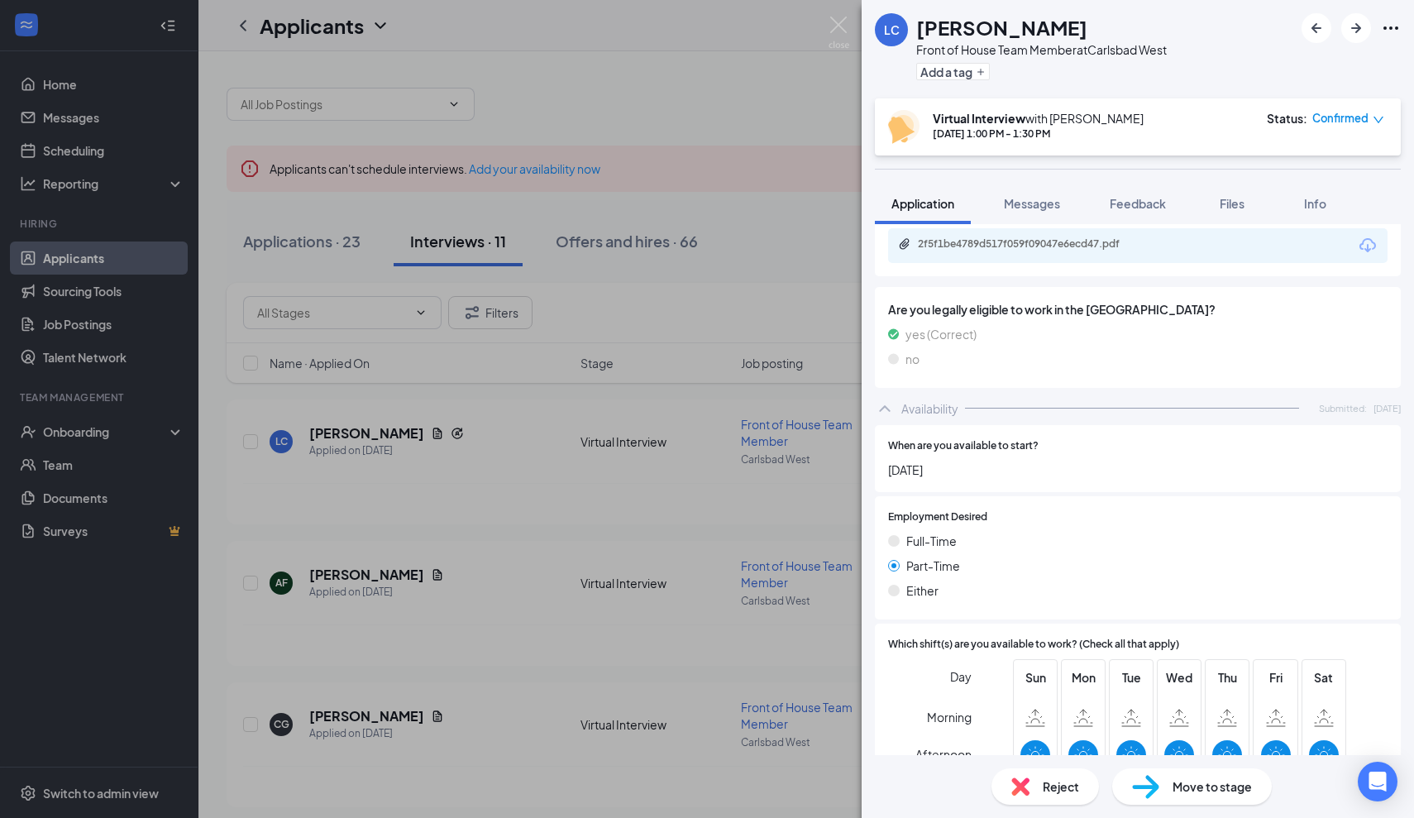
scroll to position [731, 0]
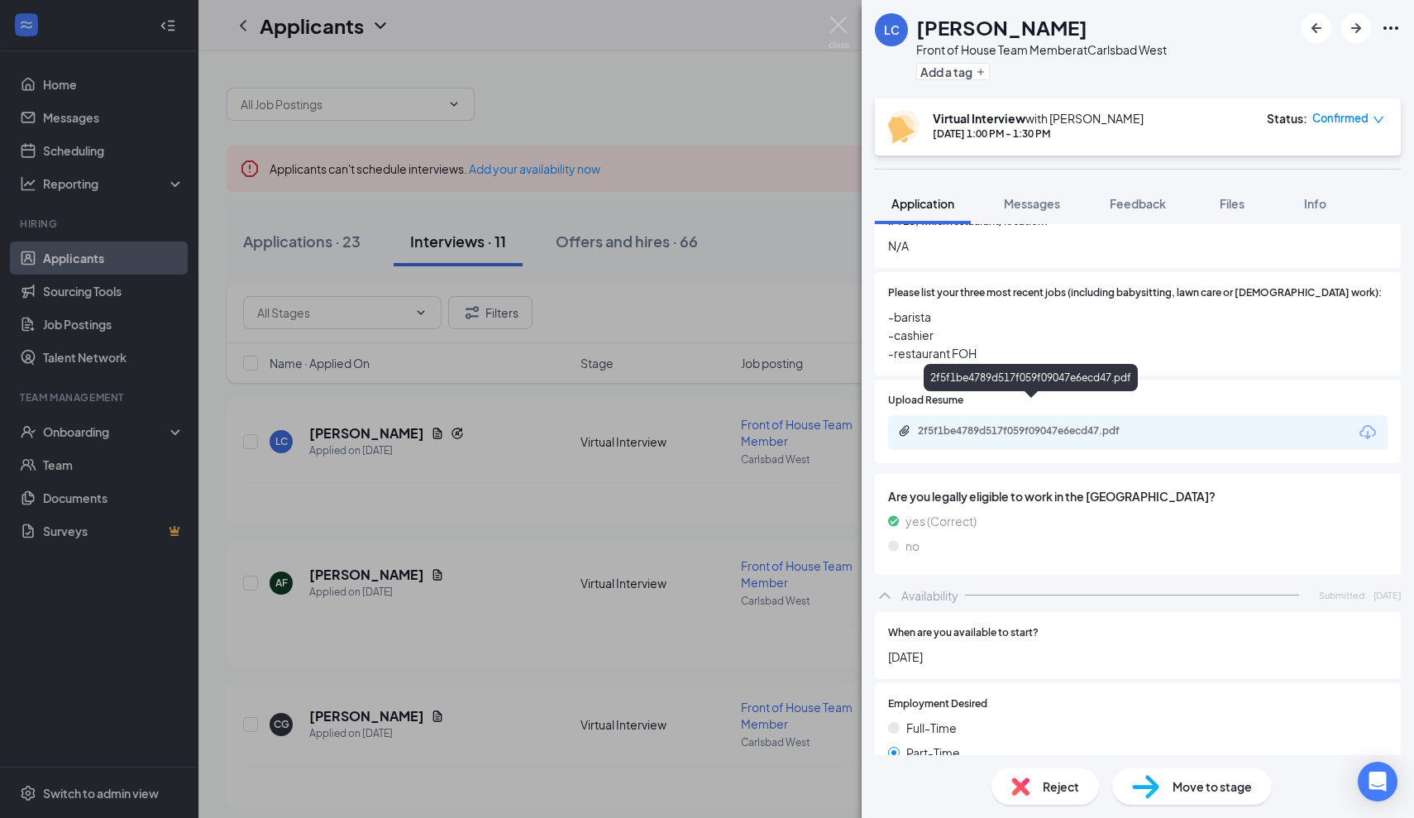
click at [962, 424] on div "2f5f1be4789d517f059f09047e6ecd47.pdf" at bounding box center [1034, 430] width 232 height 13
click at [747, 327] on div "LC [PERSON_NAME] Front of House Team Member at [GEOGRAPHIC_DATA] West Add a tag…" at bounding box center [707, 409] width 1414 height 818
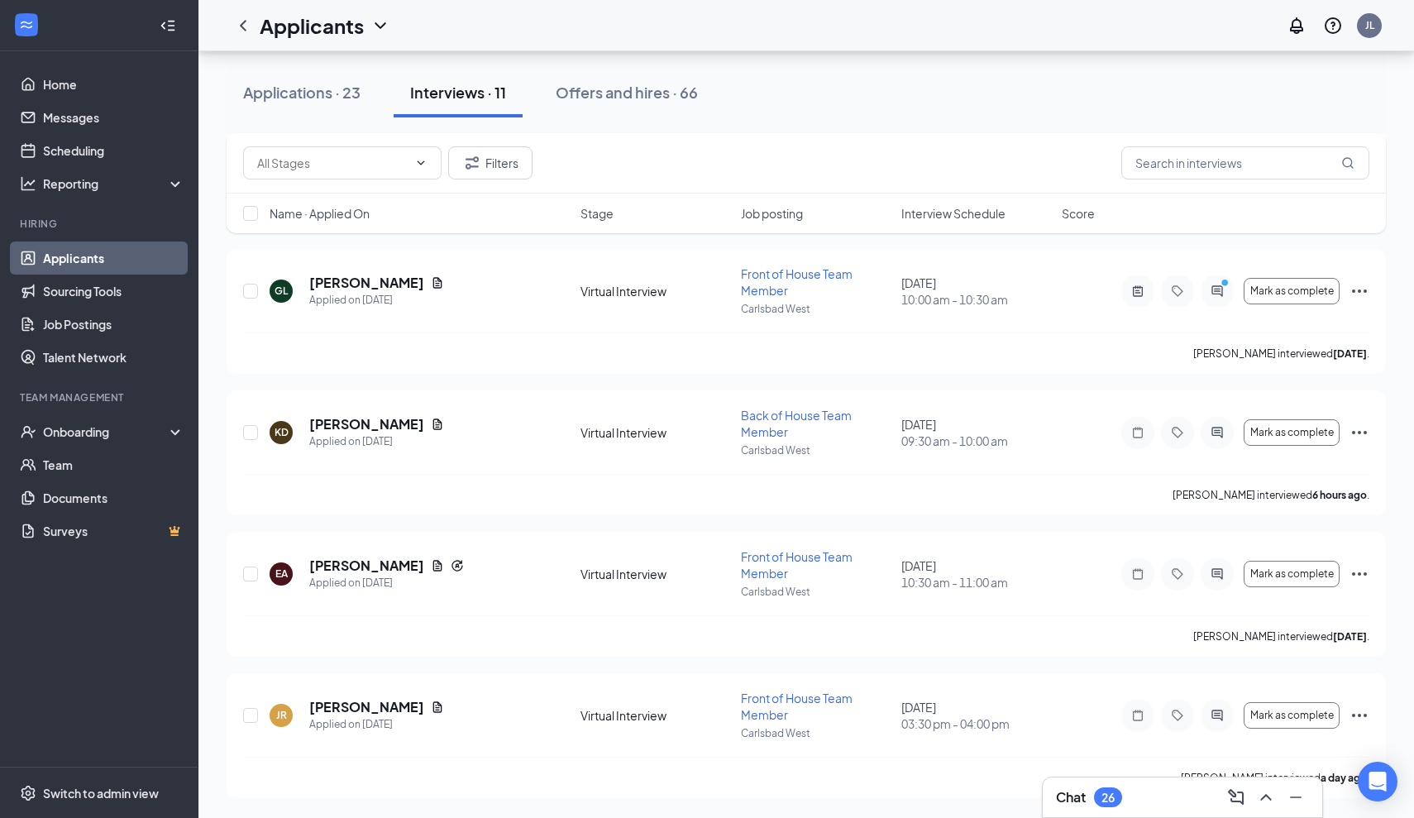
scroll to position [1140, 0]
click at [334, 91] on div "Applications · 23" at bounding box center [301, 92] width 117 height 21
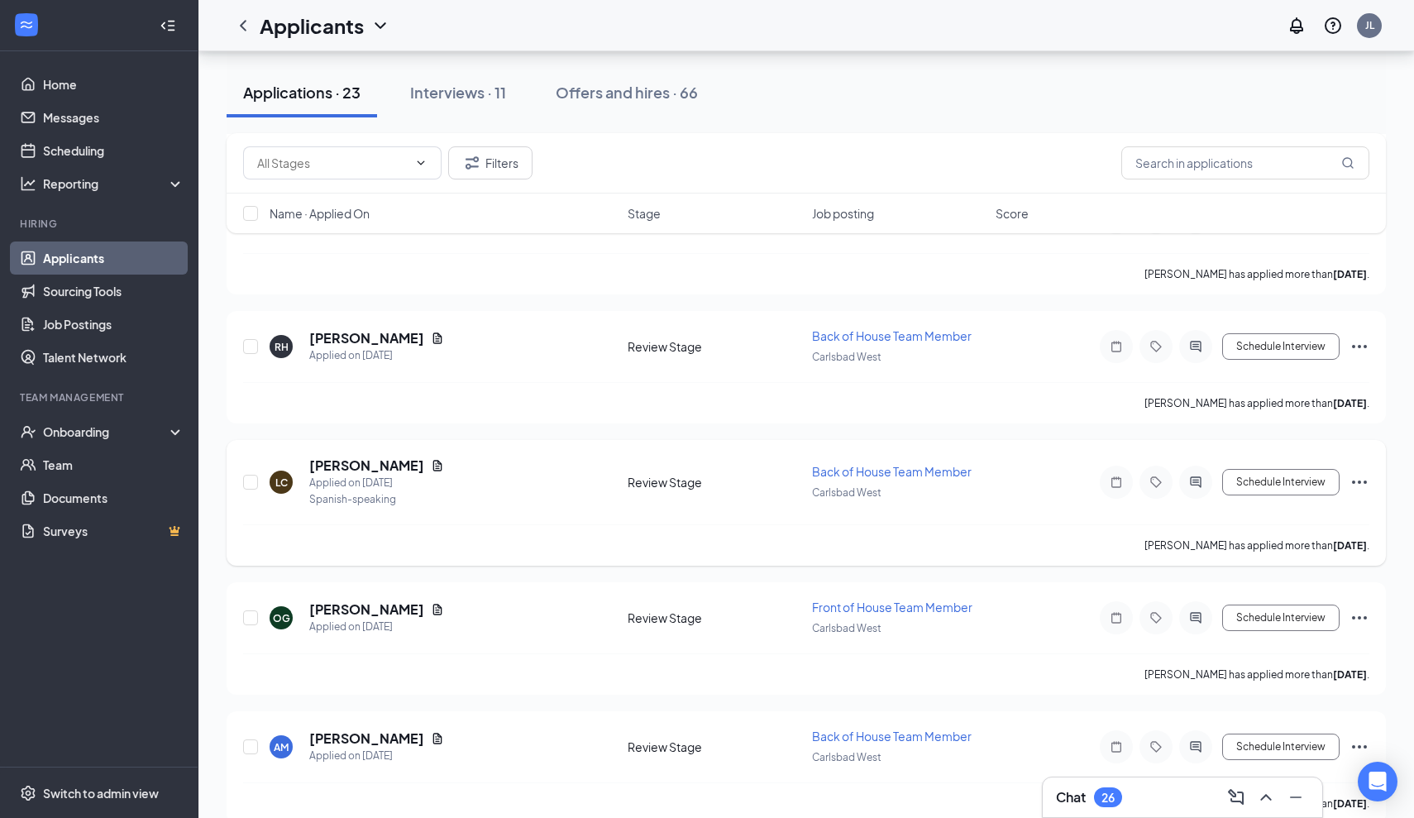
scroll to position [2537, 0]
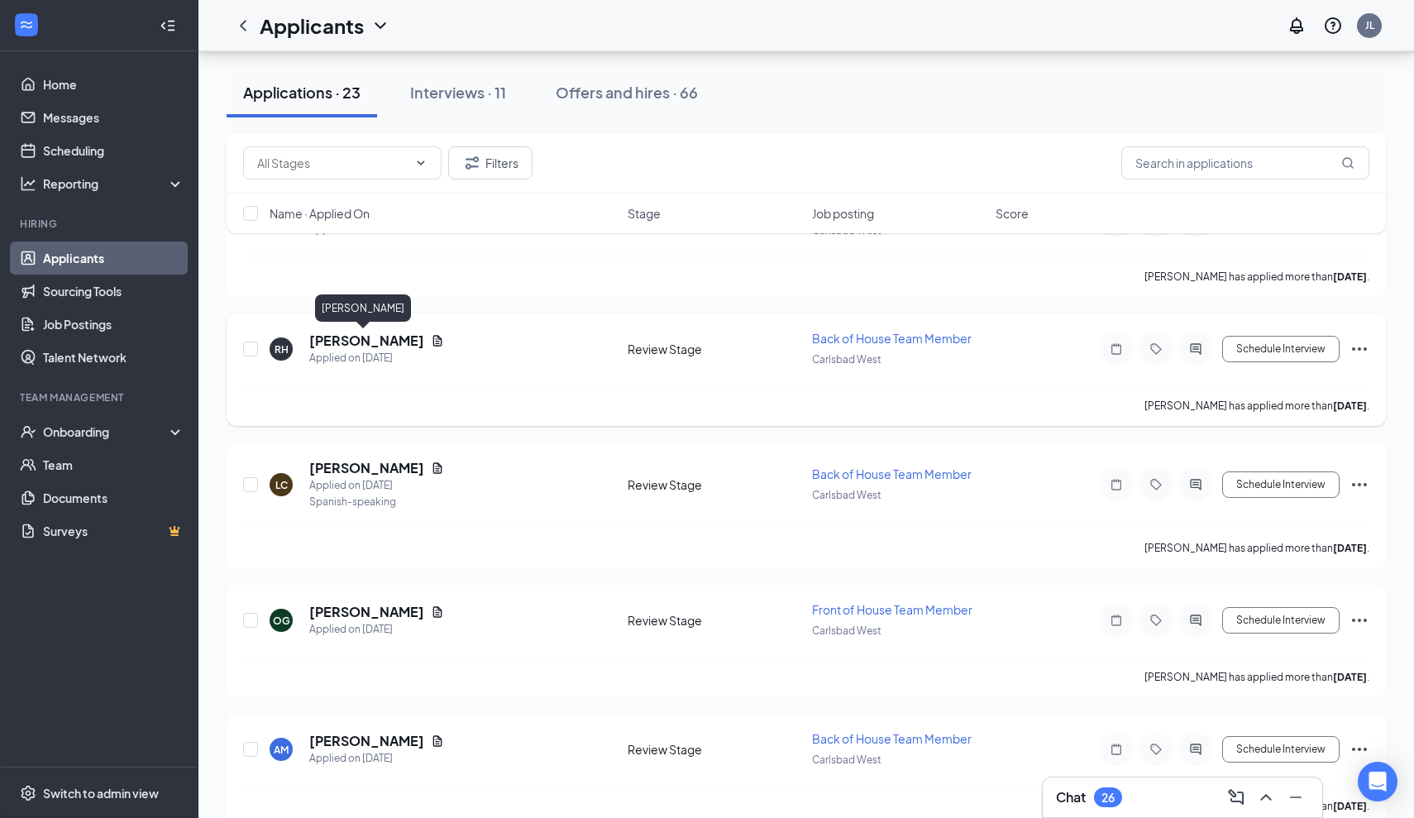
click at [346, 341] on h5 "[PERSON_NAME]" at bounding box center [366, 341] width 115 height 18
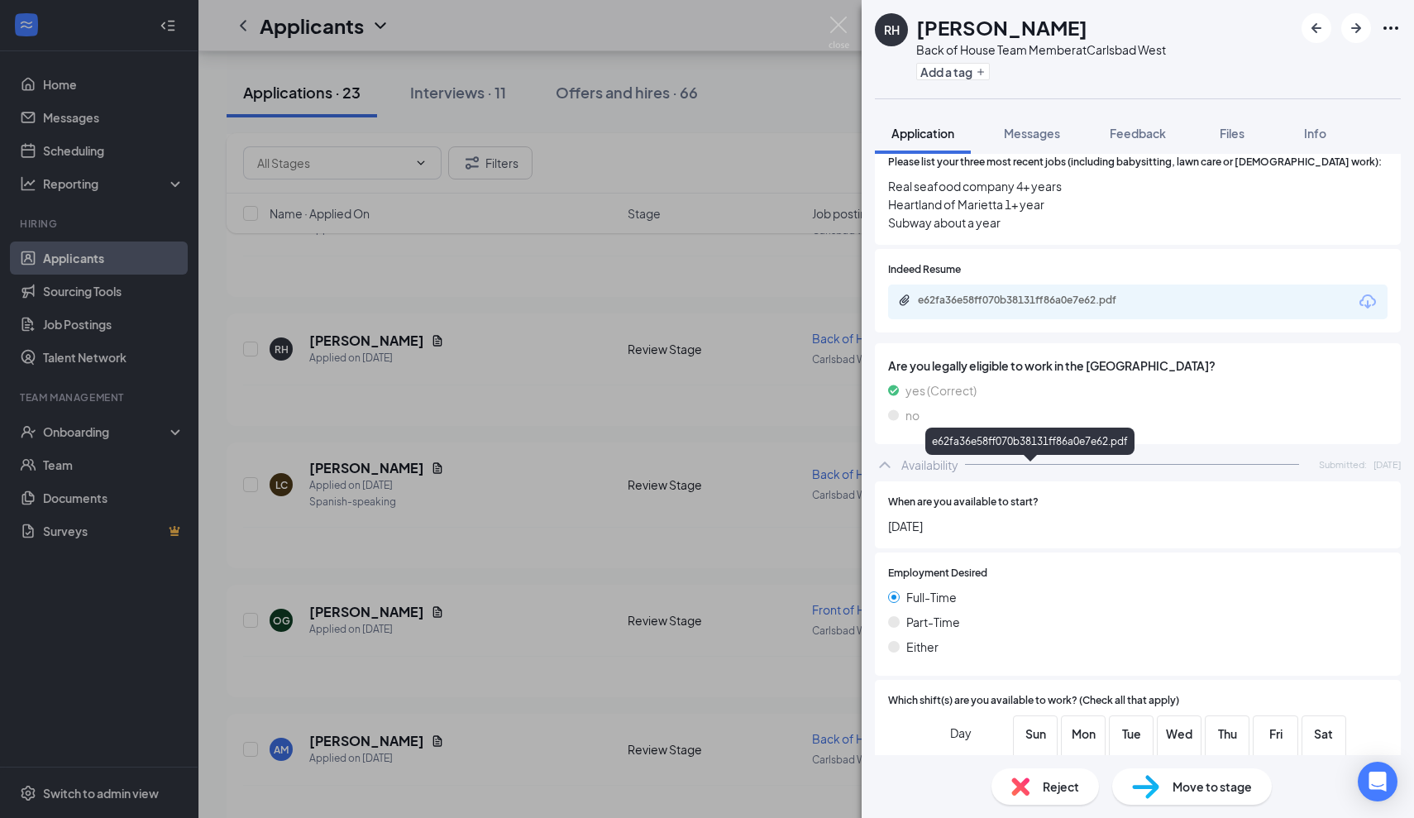
scroll to position [744, 0]
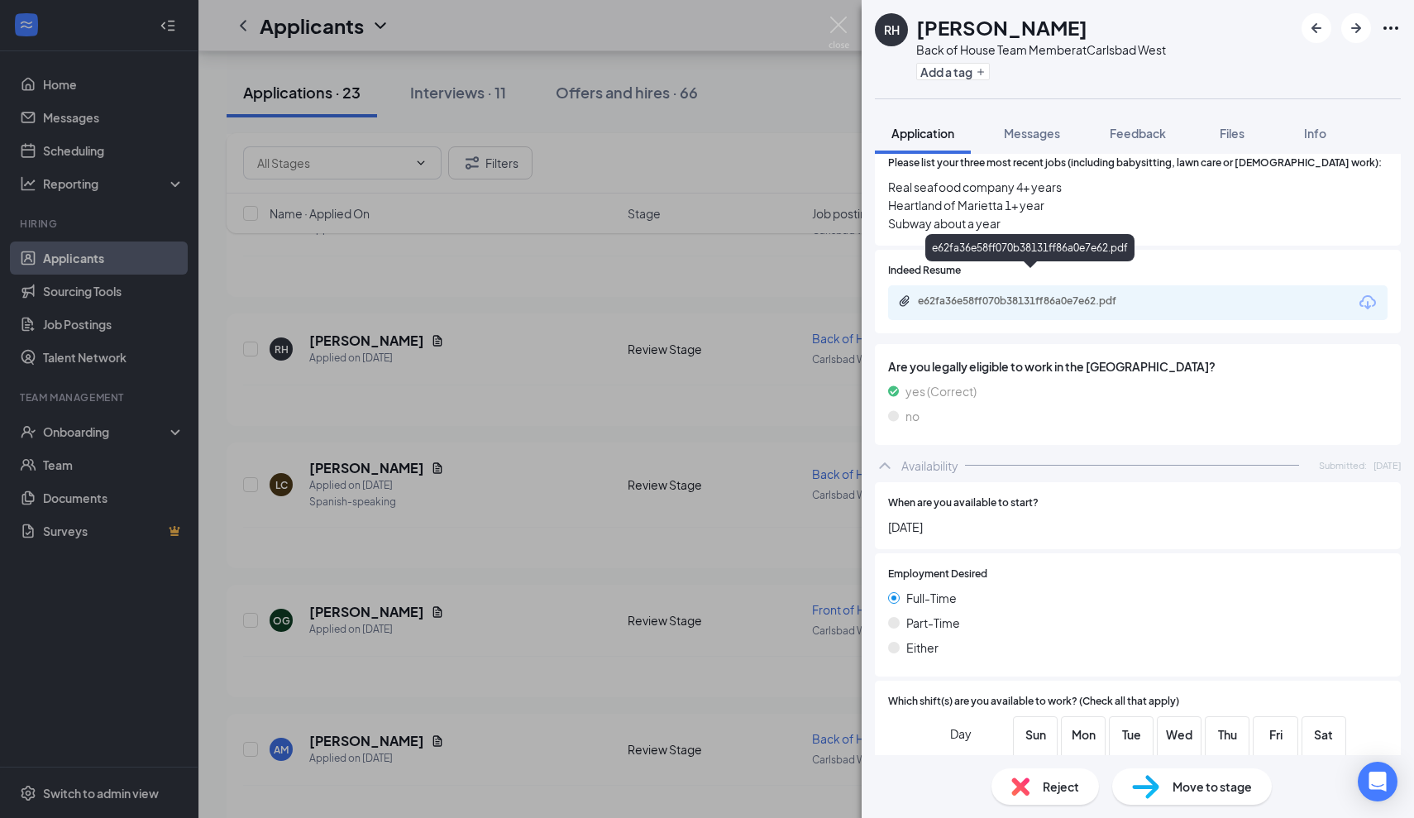
click at [1001, 294] on div "e62fa36e58ff070b38131ff86a0e7e62.pdf" at bounding box center [1032, 302] width 268 height 16
click at [836, 33] on img at bounding box center [839, 33] width 21 height 32
